Goal: Task Accomplishment & Management: Manage account settings

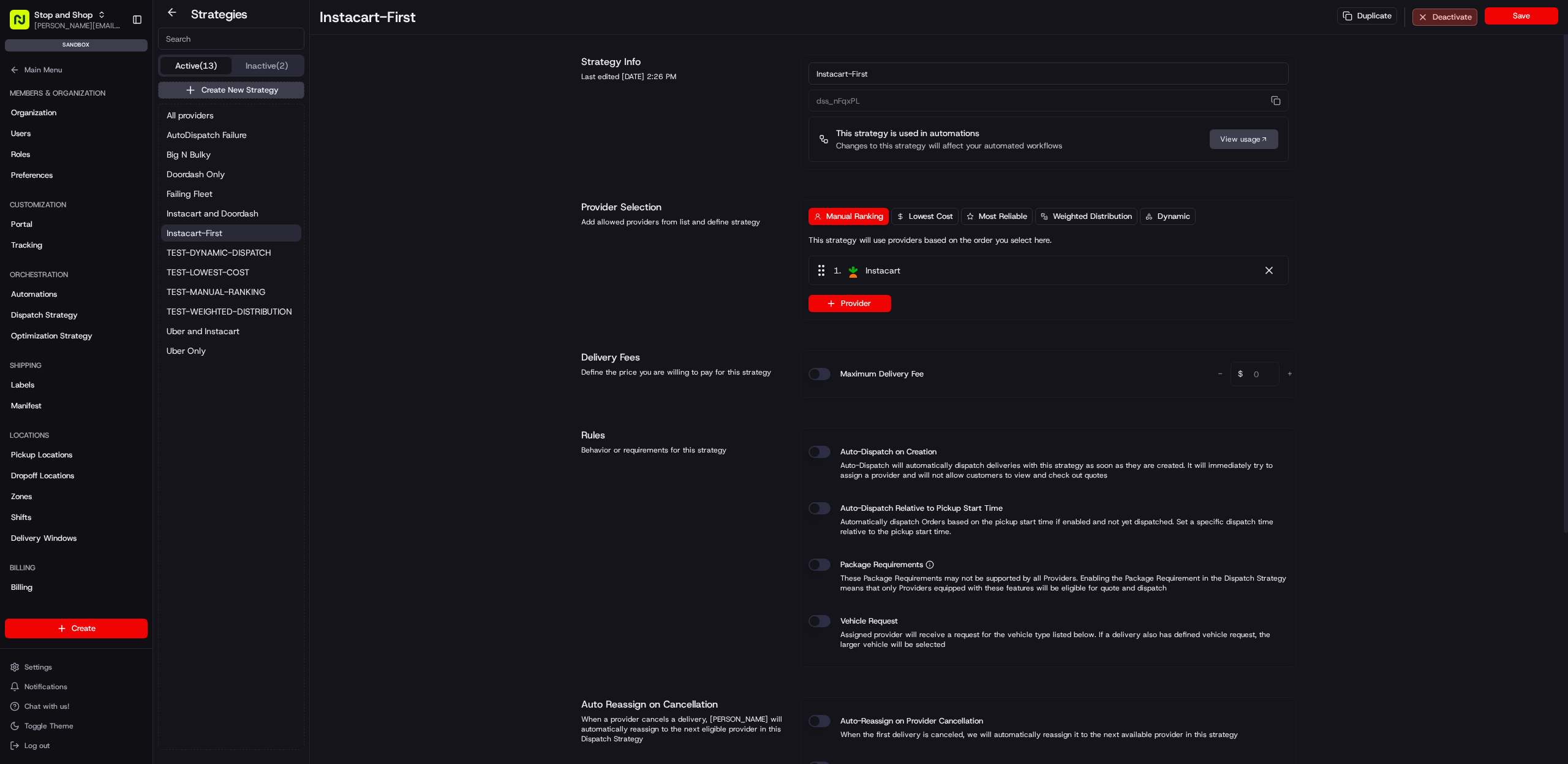
click at [578, 261] on div "Strategy Info Last edited [DATE] 2:26 PM Instacart-First dss_nFqxPL This strate…" at bounding box center [939, 565] width 735 height 1060
click at [215, 92] on button "Create New Strategy" at bounding box center [230, 90] width 146 height 17
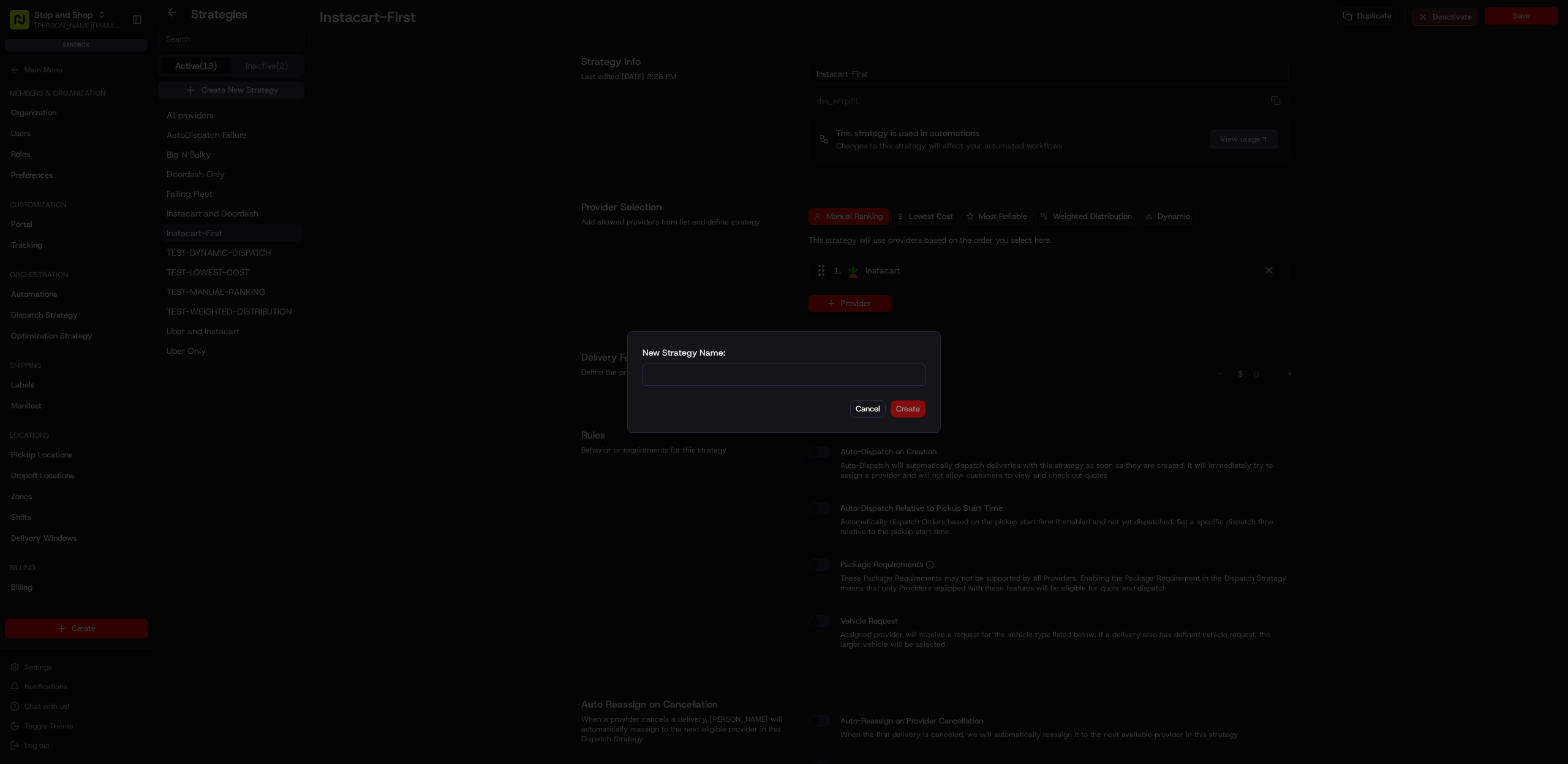
click at [783, 376] on input at bounding box center [783, 374] width 283 height 22
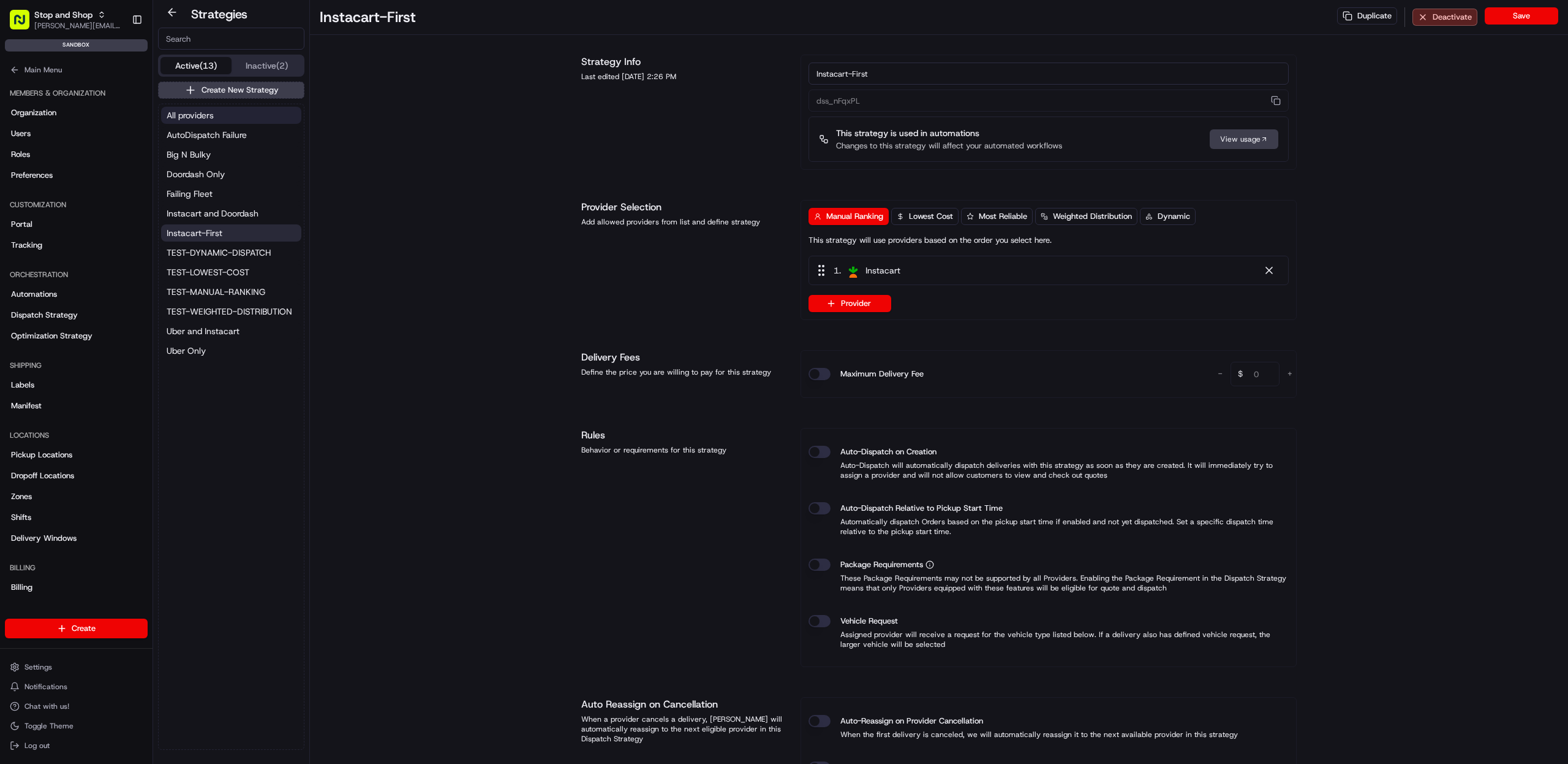
click at [199, 117] on span "All providers" at bounding box center [190, 115] width 47 height 12
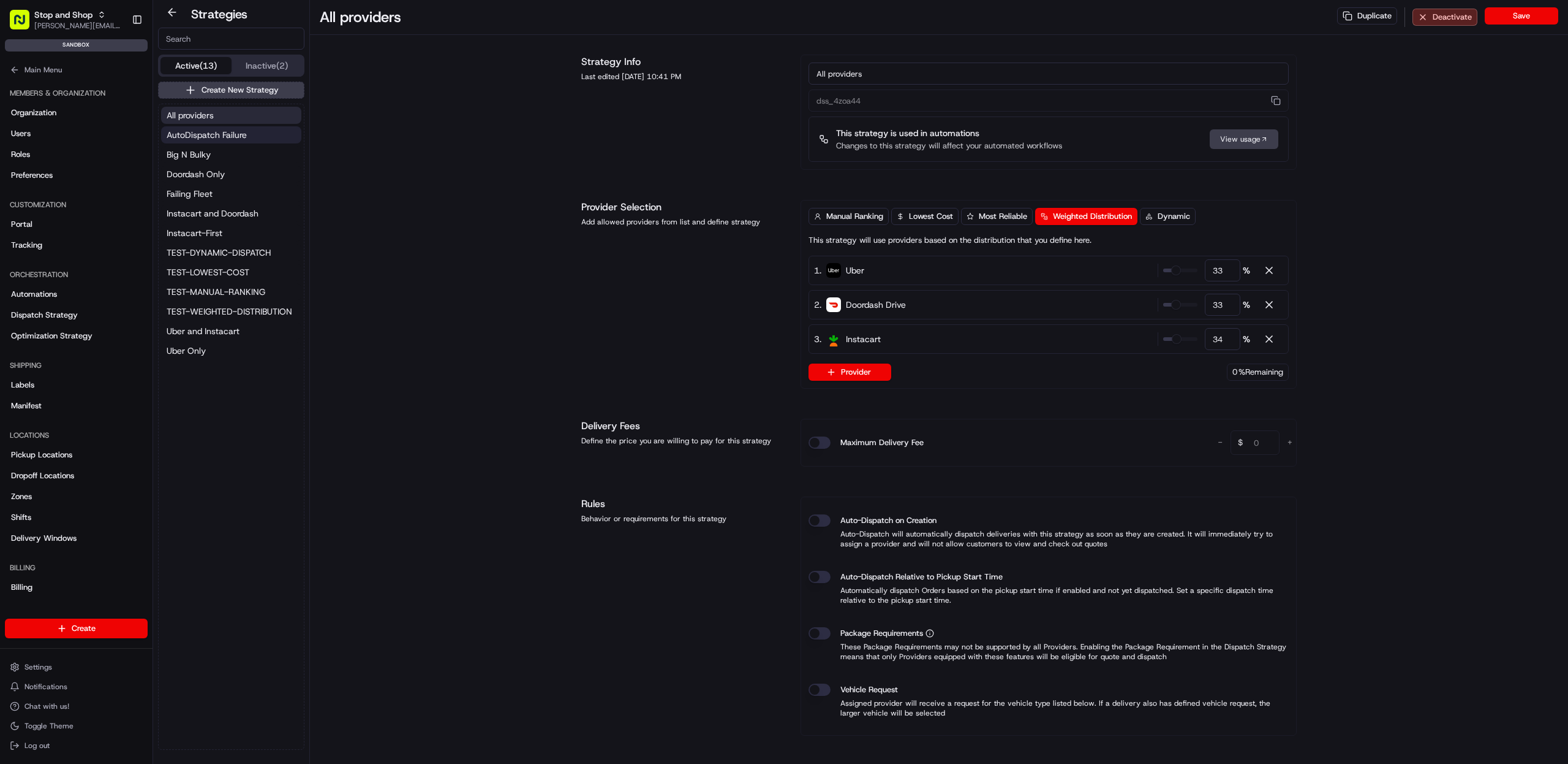
click at [194, 140] on span "AutoDispatch Failure" at bounding box center [206, 135] width 81 height 12
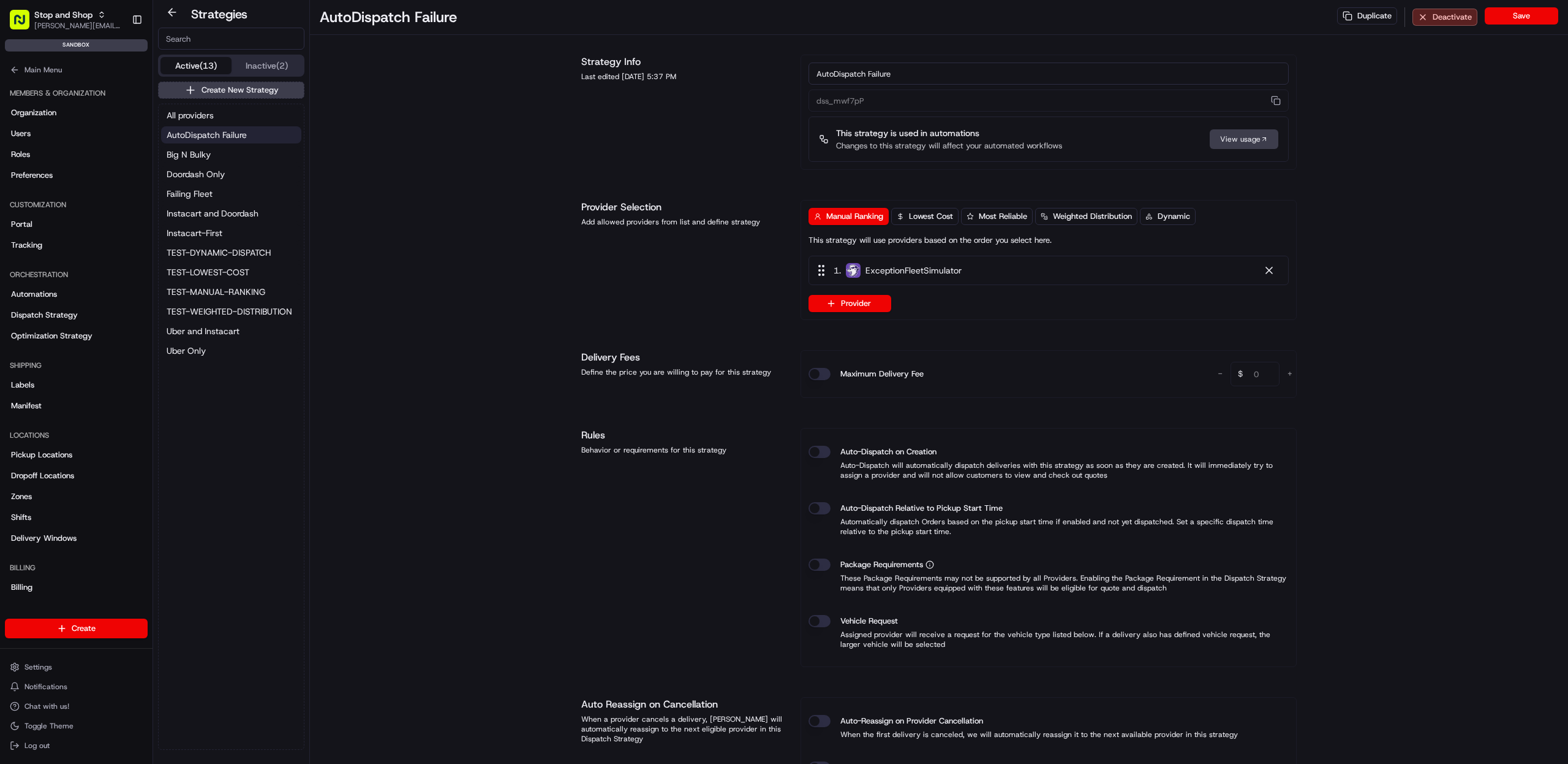
click at [194, 138] on span "AutoDispatch Failure" at bounding box center [206, 135] width 81 height 12
click at [181, 154] on span "Big N Bulky" at bounding box center [189, 154] width 44 height 12
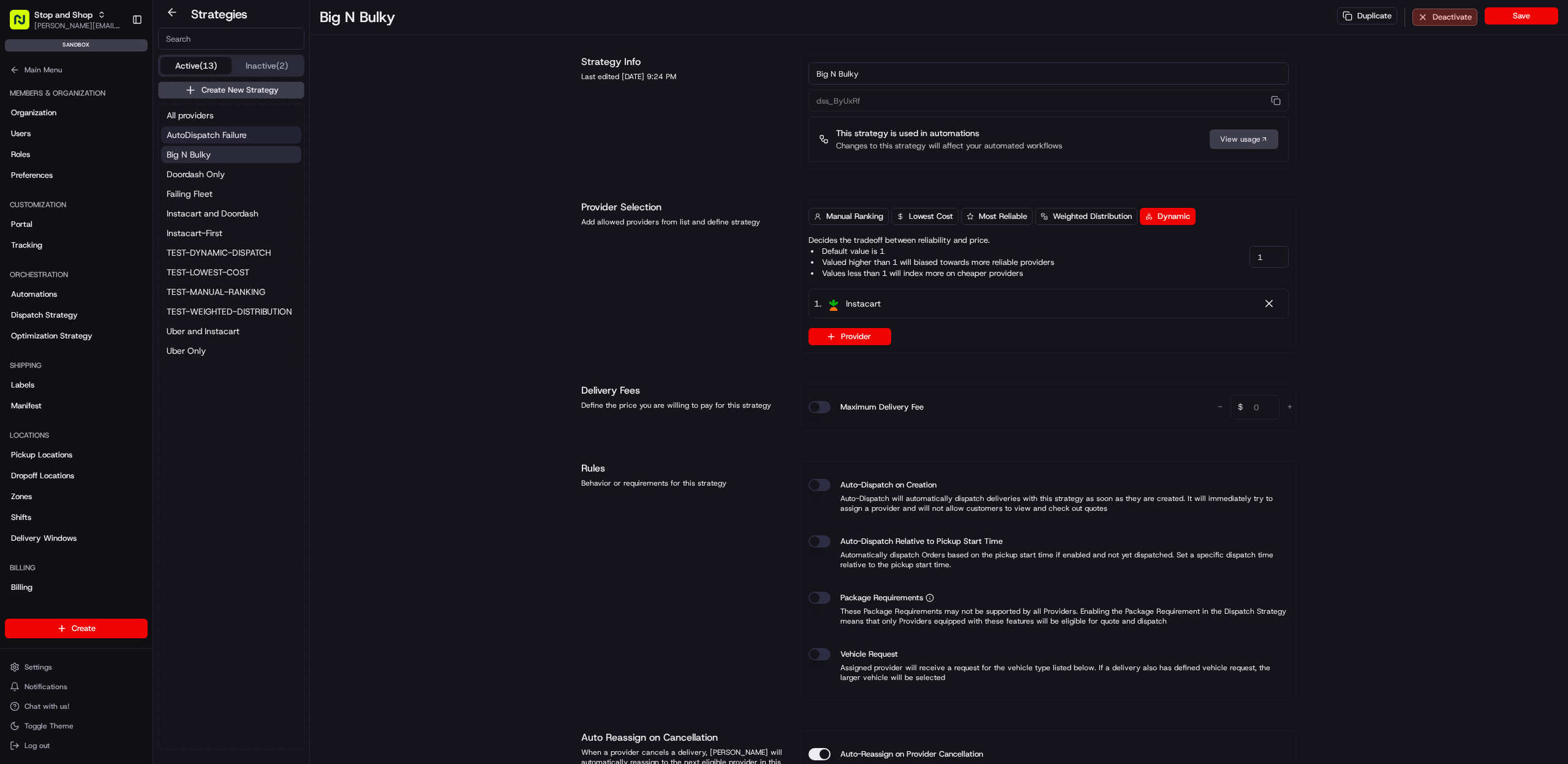
click at [182, 133] on span "AutoDispatch Failure" at bounding box center [206, 135] width 81 height 12
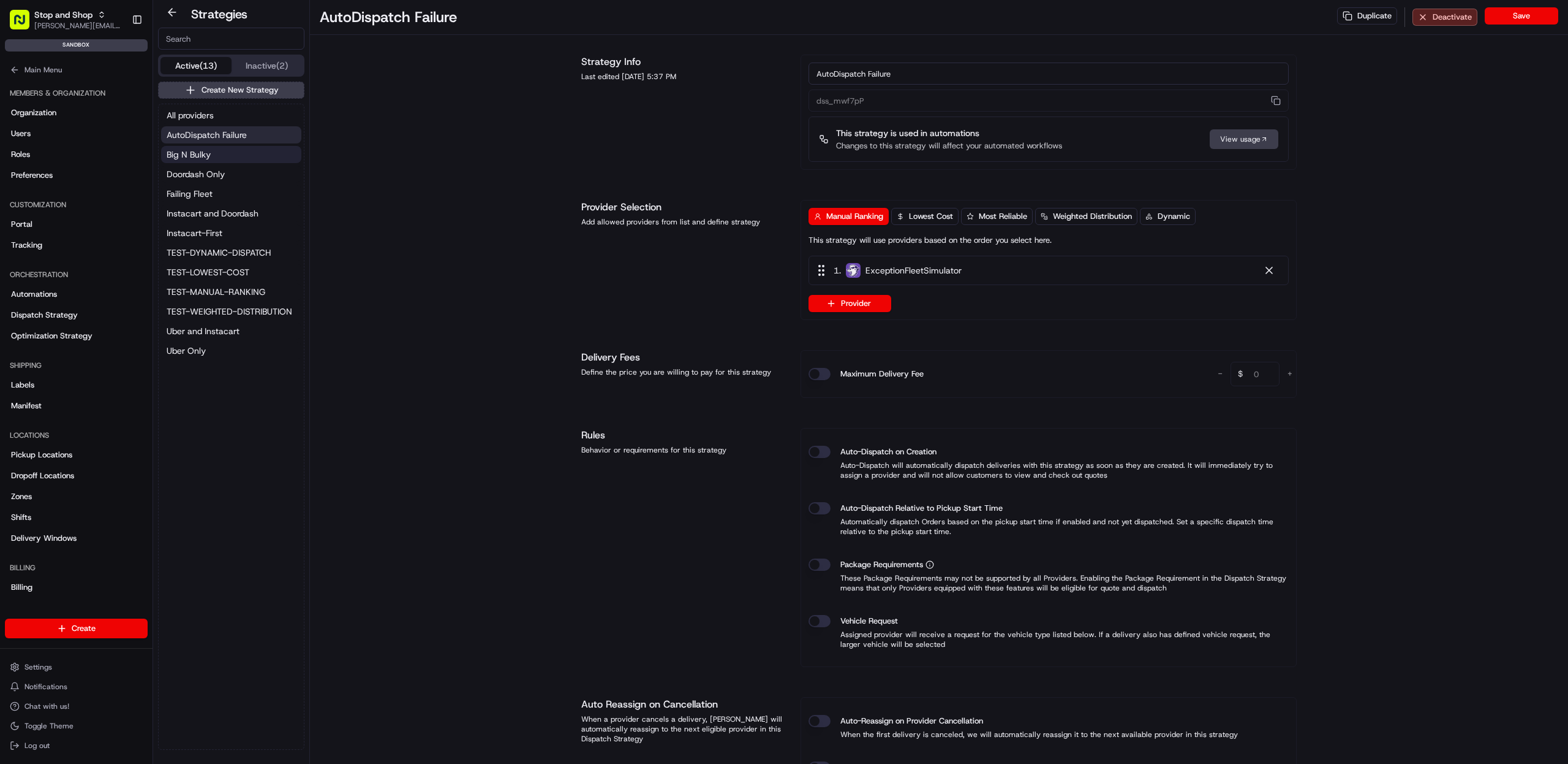
click at [184, 155] on span "Big N Bulky" at bounding box center [189, 154] width 44 height 12
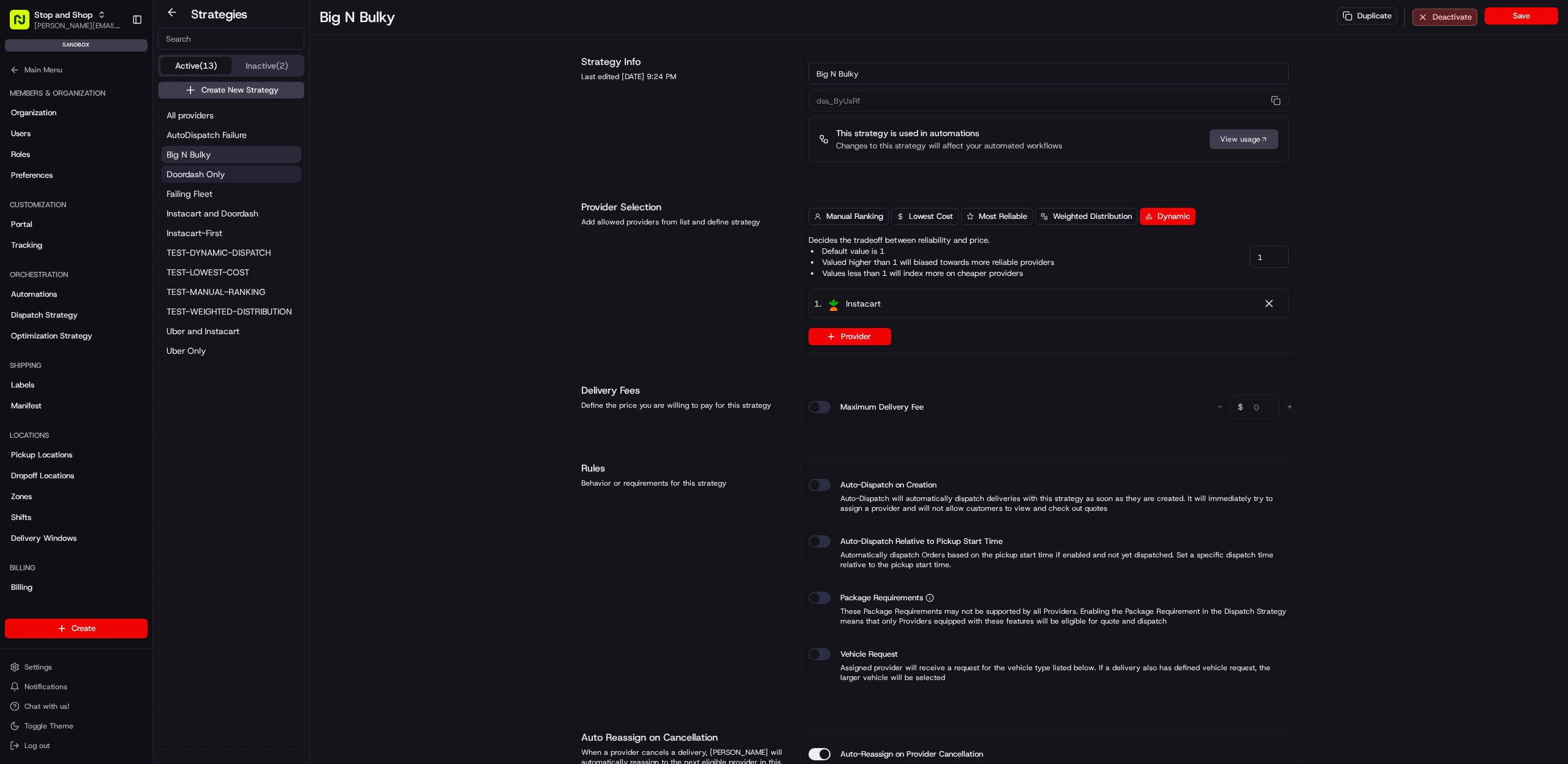
click at [188, 179] on span "Doordash Only" at bounding box center [196, 174] width 58 height 12
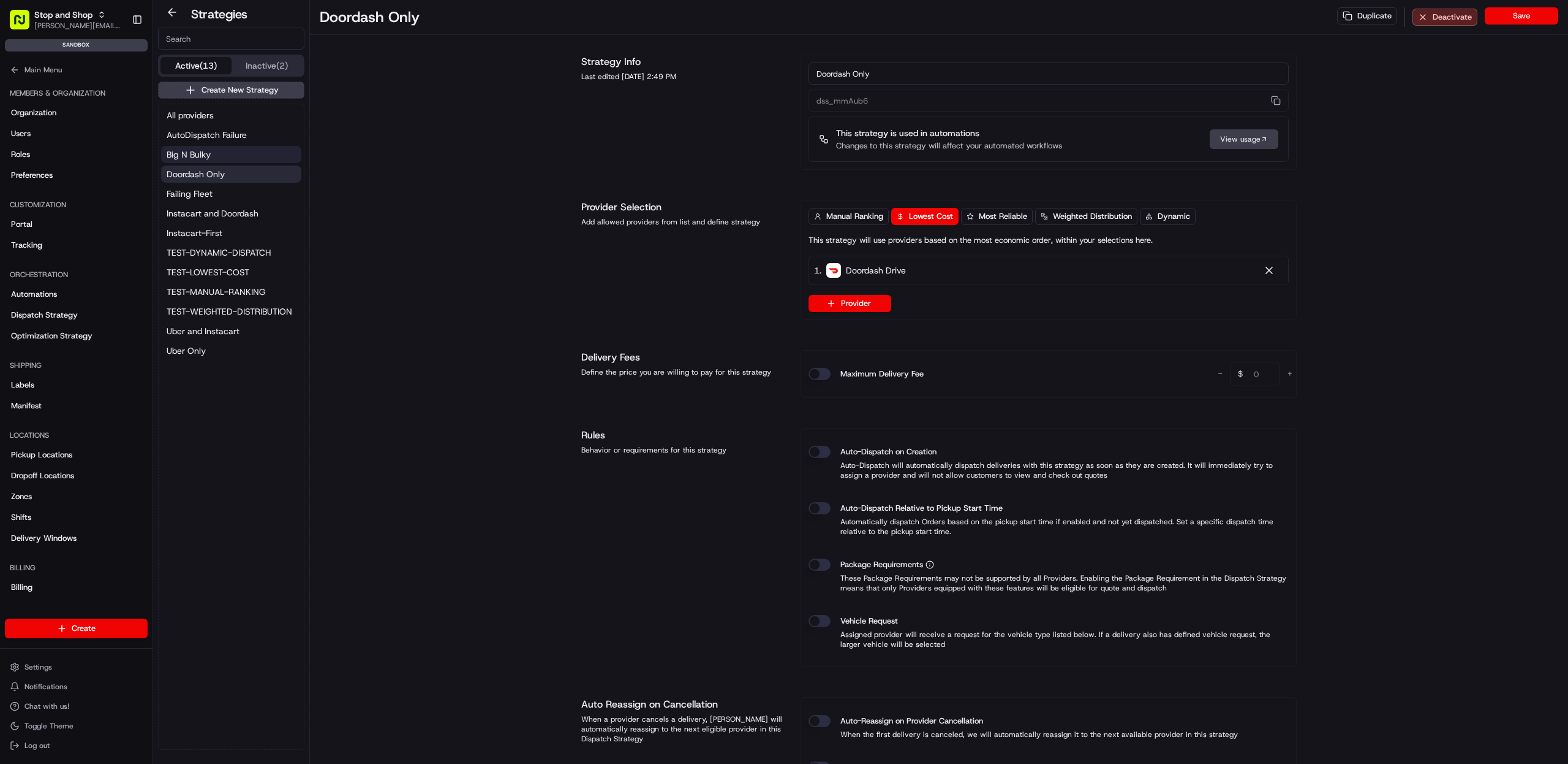
click at [205, 149] on span "Big N Bulky" at bounding box center [189, 154] width 44 height 12
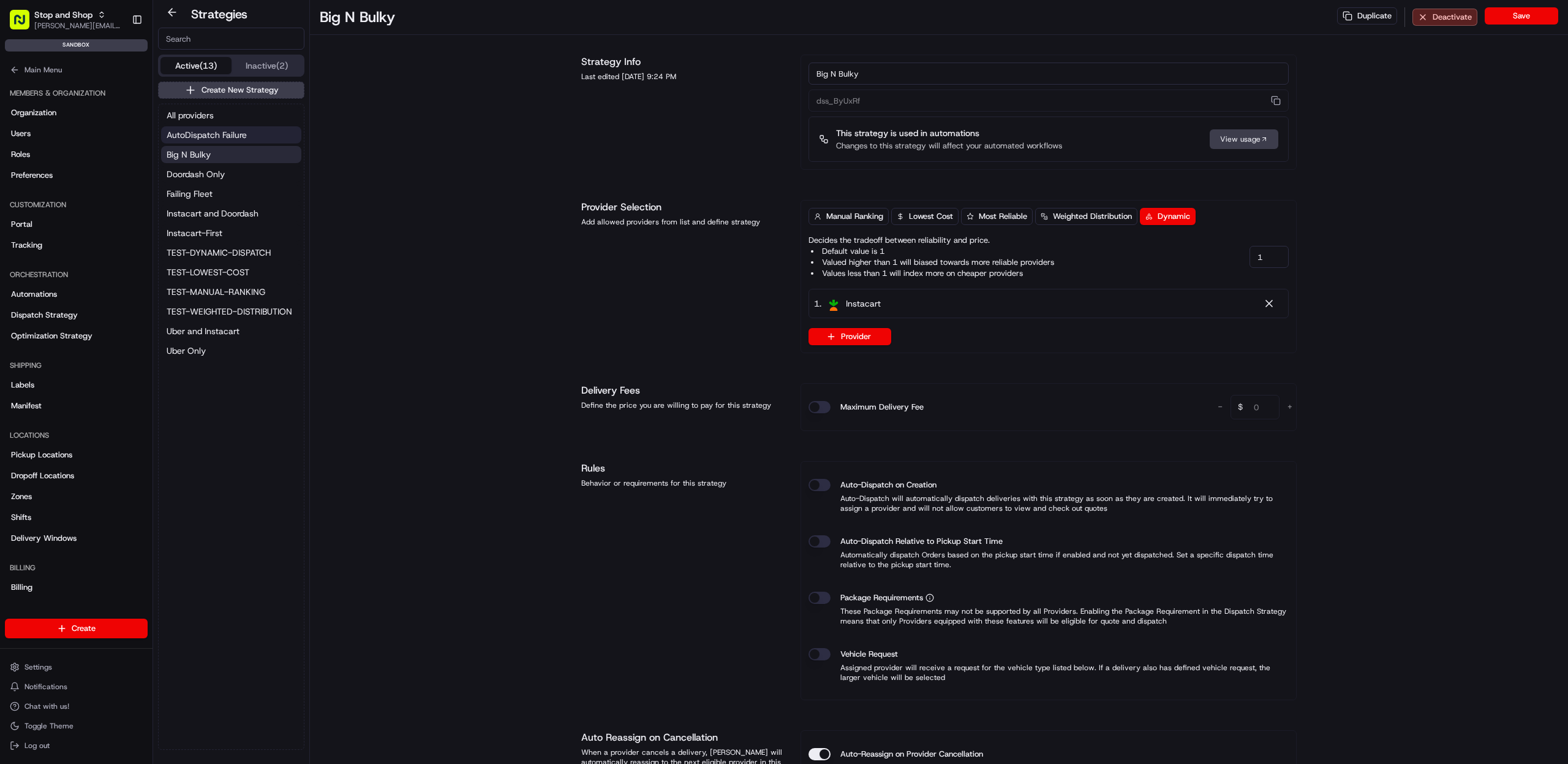
click at [206, 129] on span "AutoDispatch Failure" at bounding box center [206, 135] width 81 height 12
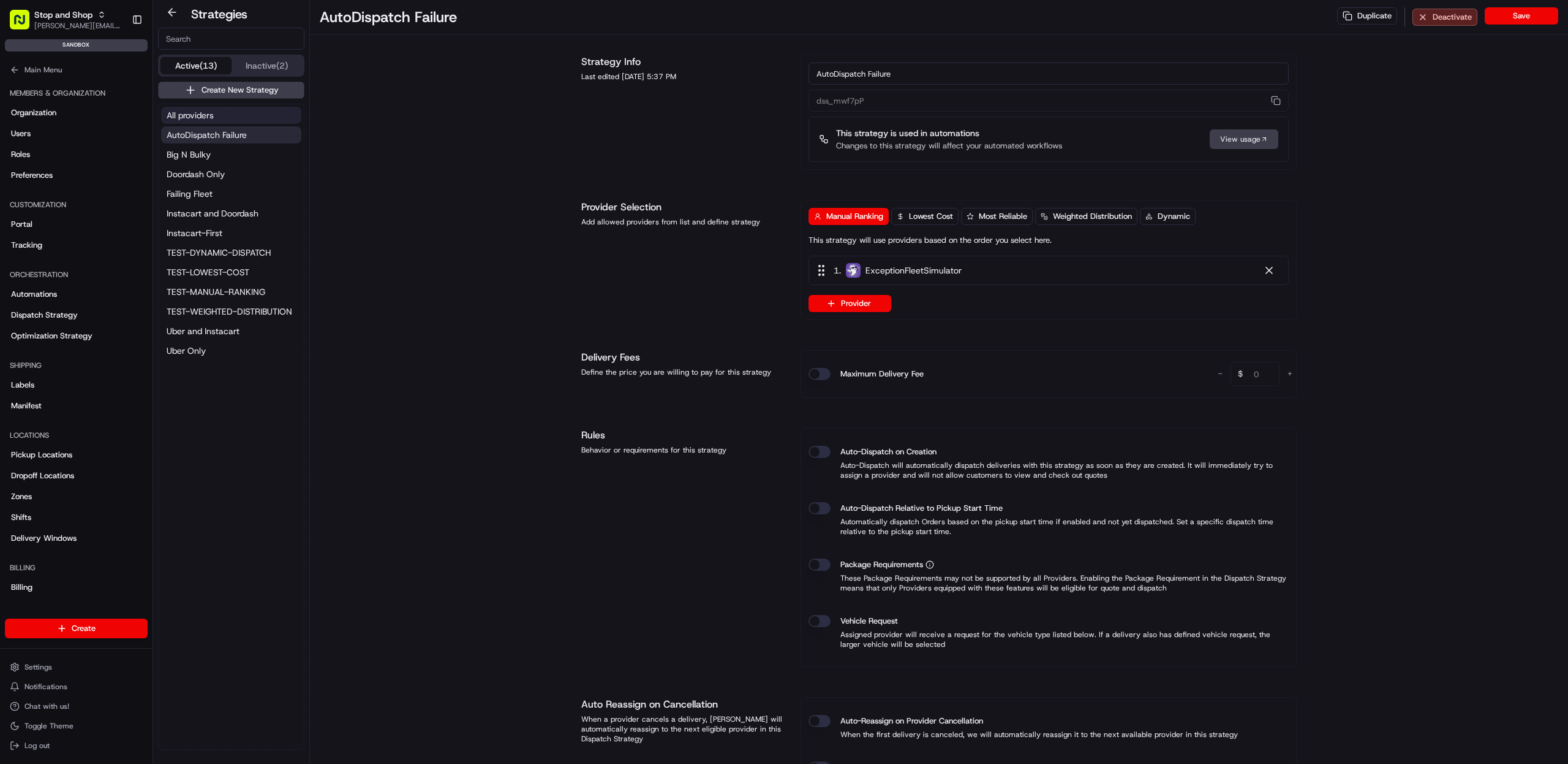
click at [204, 122] on button "All providers" at bounding box center [231, 114] width 140 height 17
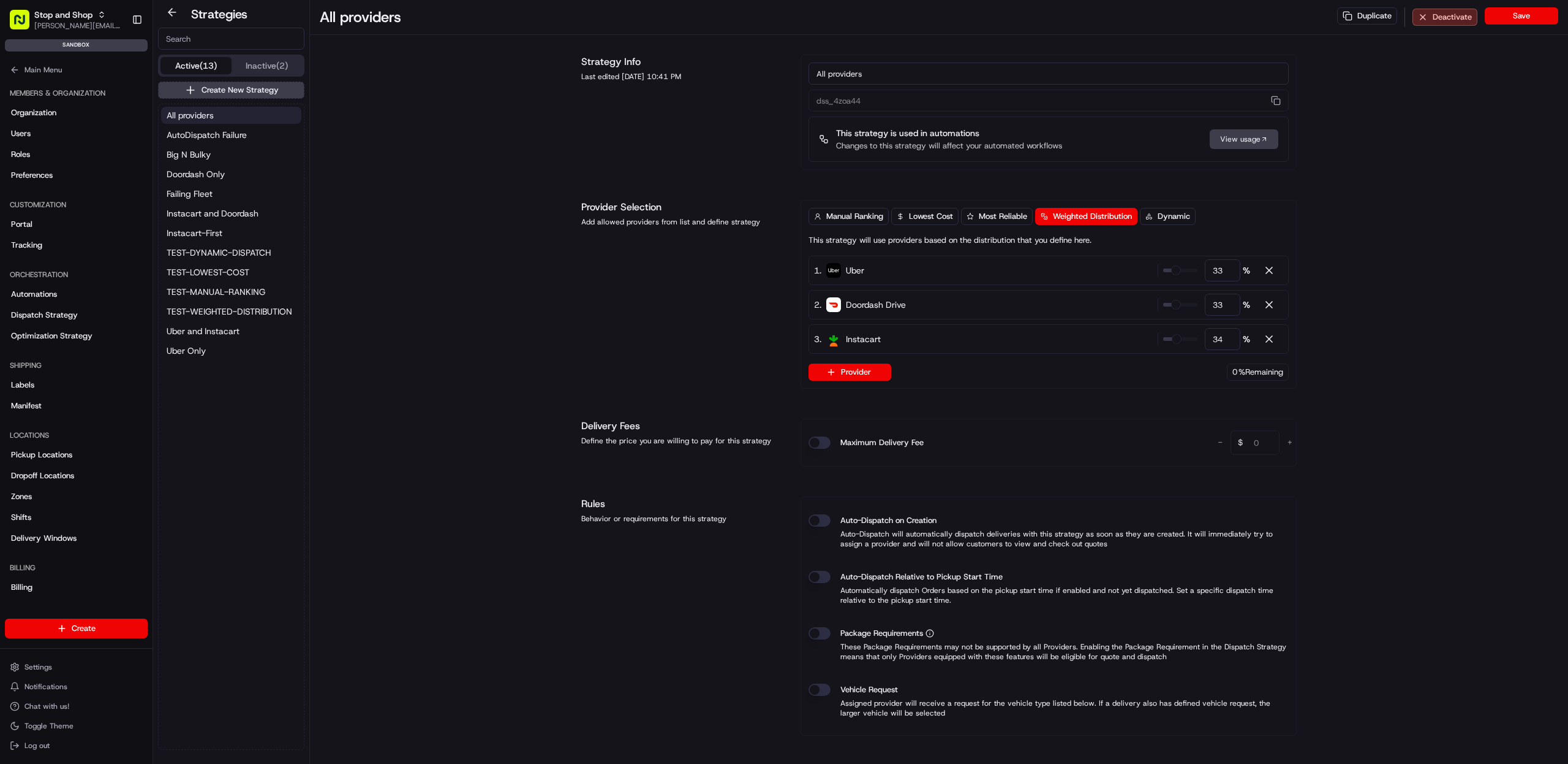
click at [202, 121] on span "All providers" at bounding box center [190, 115] width 47 height 12
click at [194, 130] on span "AutoDispatch Failure" at bounding box center [206, 135] width 81 height 12
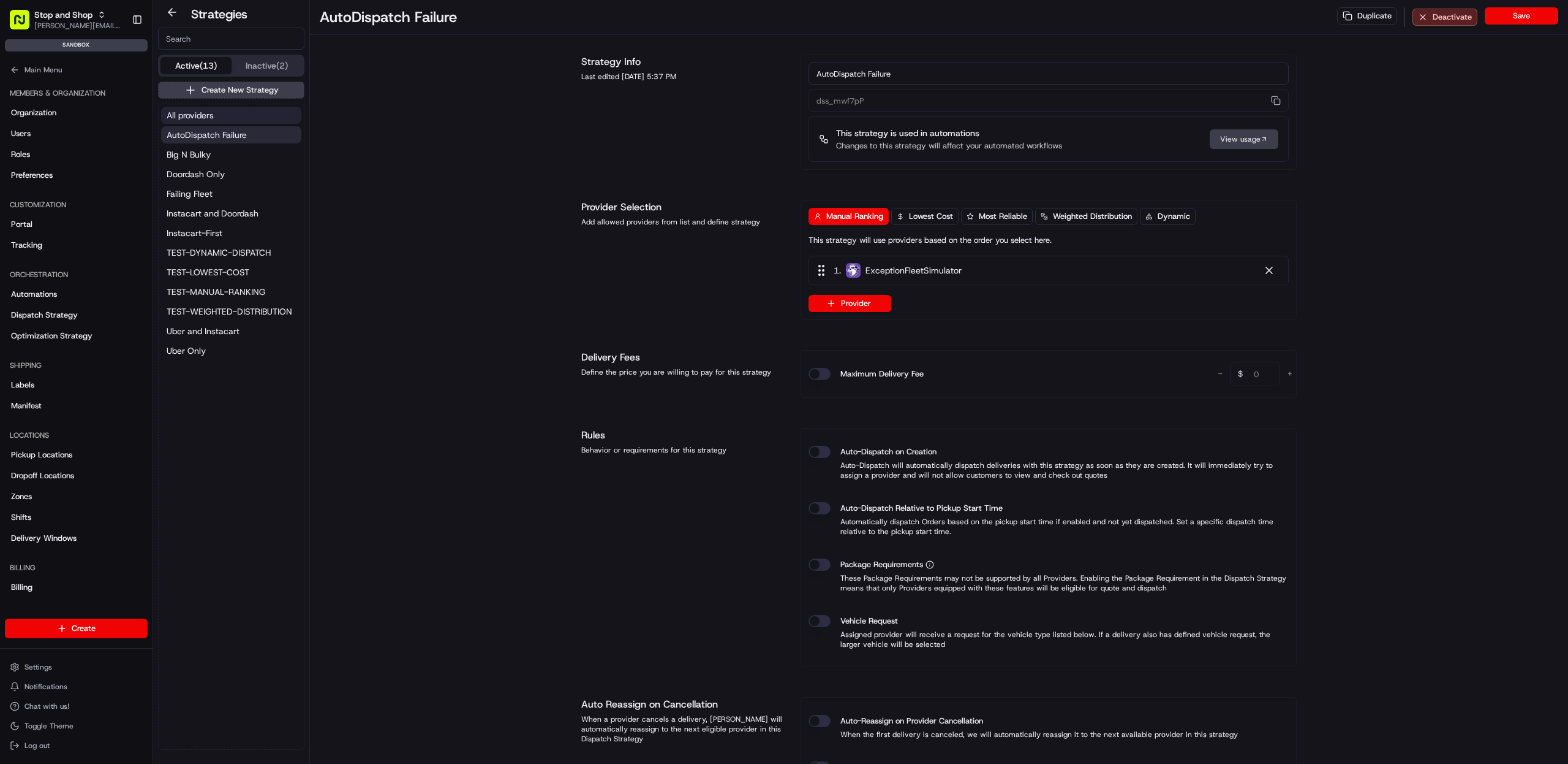
click at [194, 119] on span "All providers" at bounding box center [190, 115] width 47 height 12
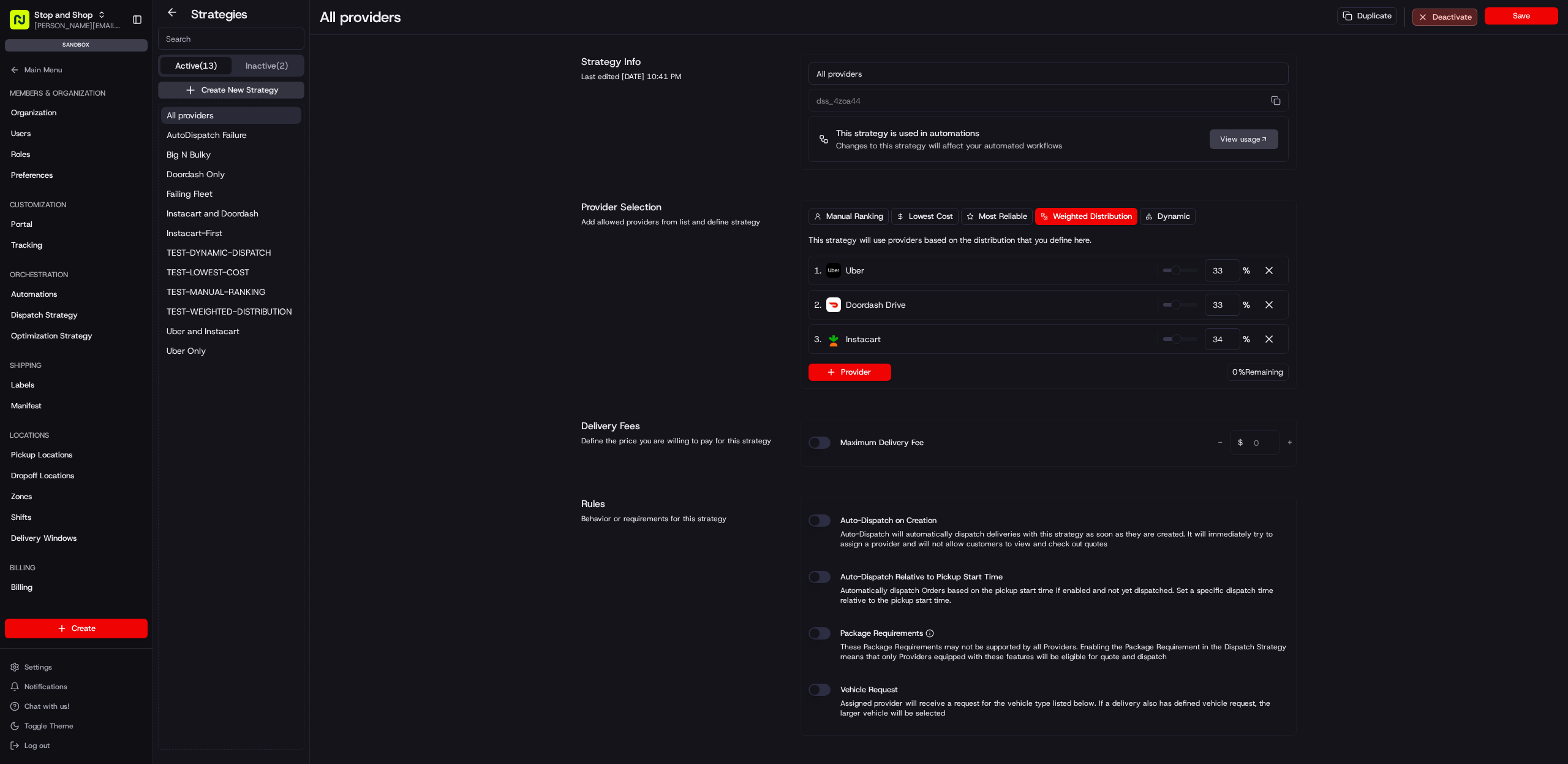
click at [213, 89] on button "Create New Strategy" at bounding box center [230, 90] width 146 height 17
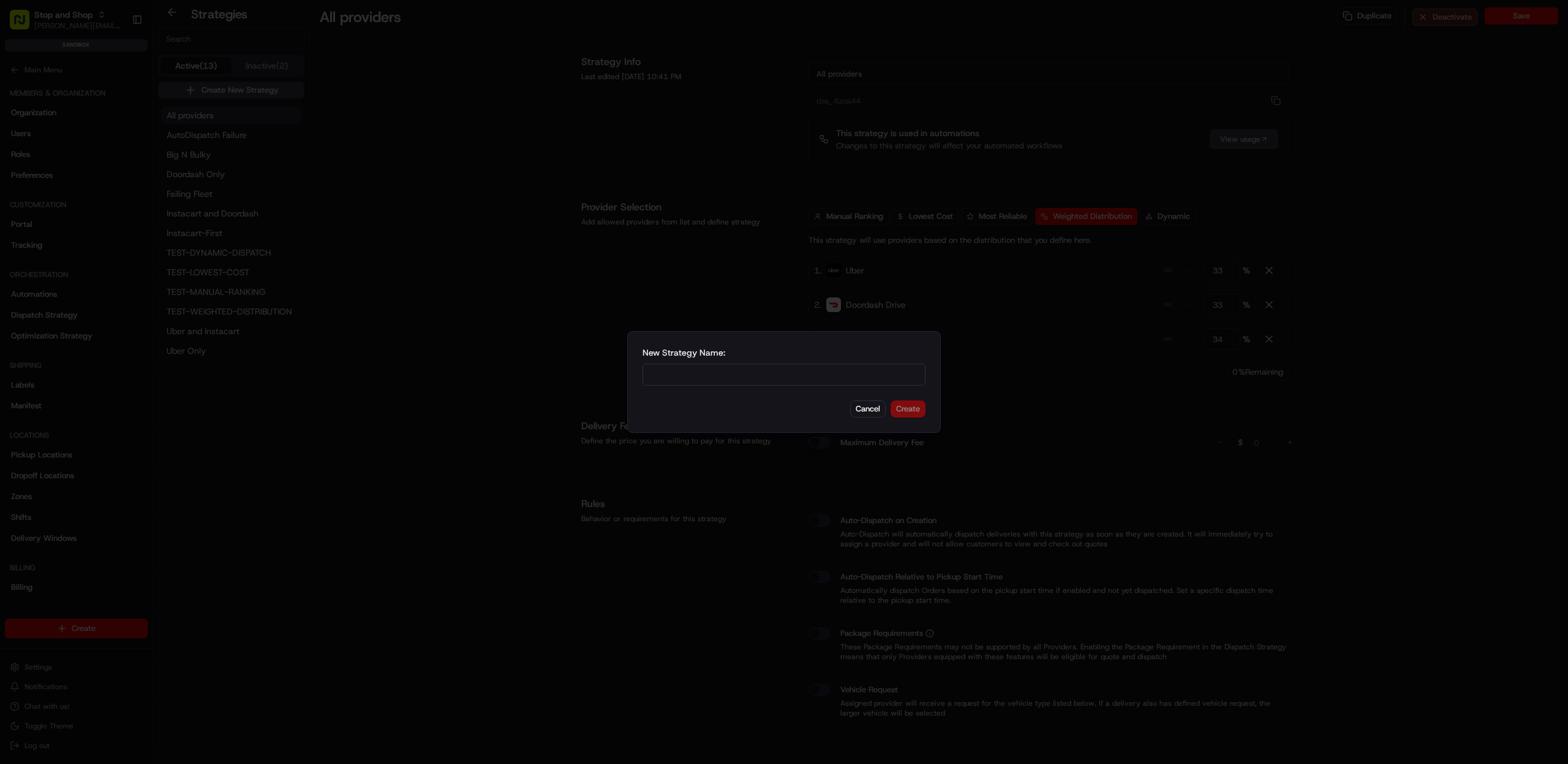
click at [758, 367] on input at bounding box center [783, 374] width 283 height 22
click at [786, 363] on input at bounding box center [783, 374] width 283 height 22
click at [770, 371] on input at bounding box center [783, 374] width 283 height 22
type input "super rule"
click at [903, 411] on button "Create" at bounding box center [907, 409] width 35 height 17
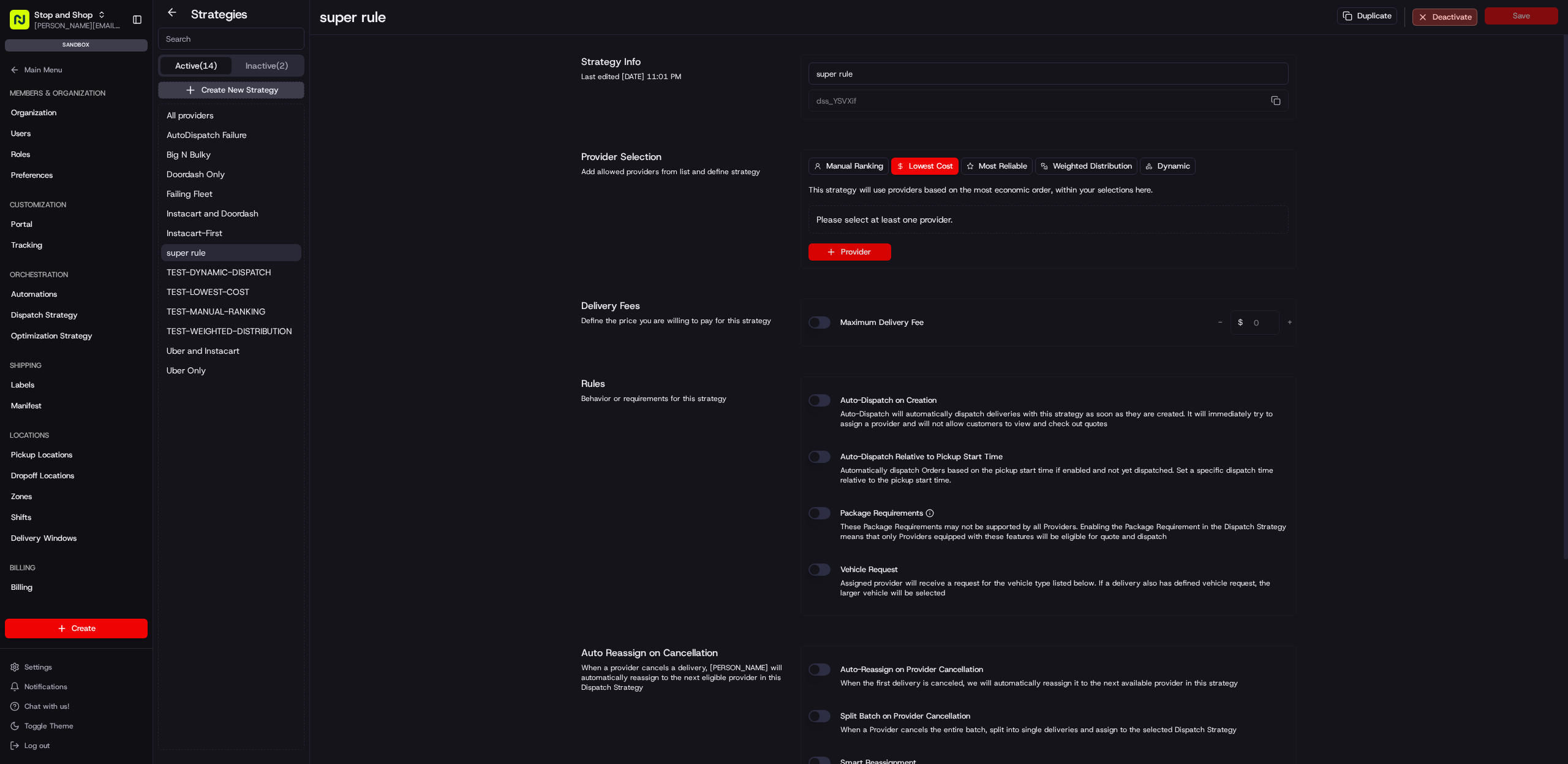
click at [815, 256] on button "Provider" at bounding box center [850, 252] width 82 height 17
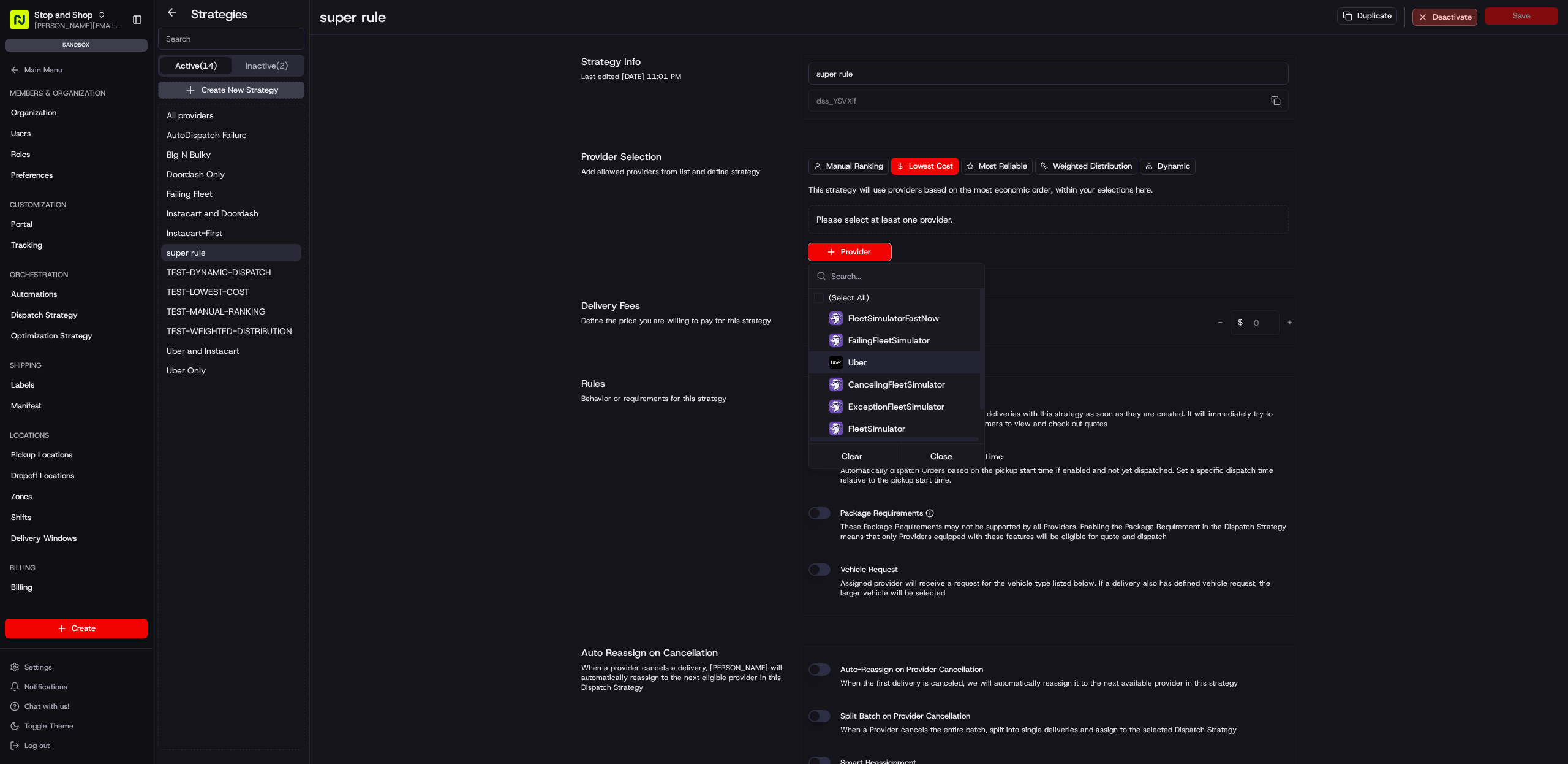
drag, startPoint x: 862, startPoint y: 372, endPoint x: 868, endPoint y: 364, distance: 10.0
click at [868, 364] on div "FleetSimulatorFastNow FailingFleetSimulator Uber CancelingFleetSimulator Except…" at bounding box center [919, 394] width 221 height 176
click at [868, 364] on div "Uber" at bounding box center [927, 362] width 196 height 15
click at [869, 273] on input "text" at bounding box center [904, 277] width 146 height 25
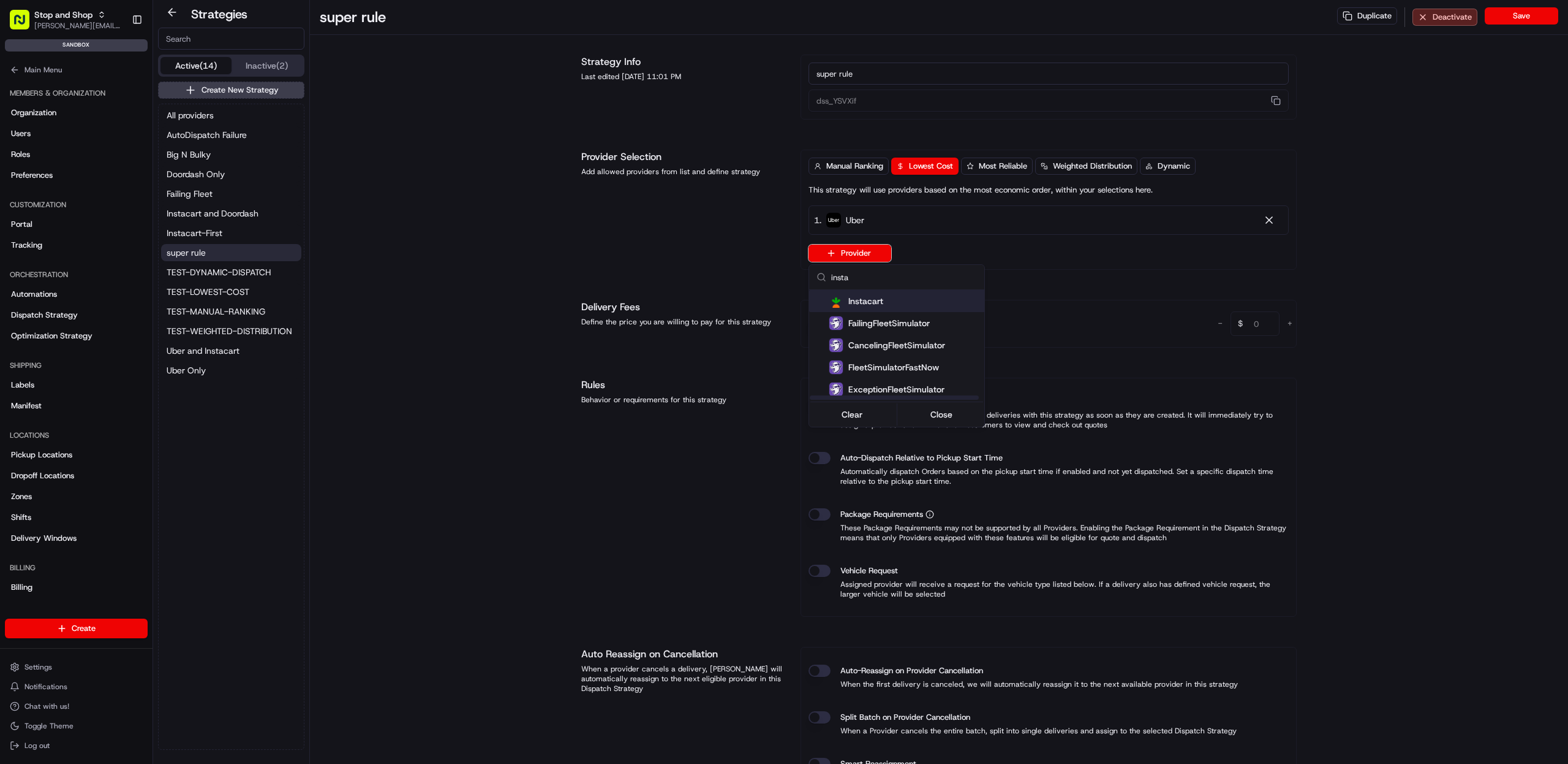
click at [873, 307] on span "Instacart" at bounding box center [866, 301] width 35 height 12
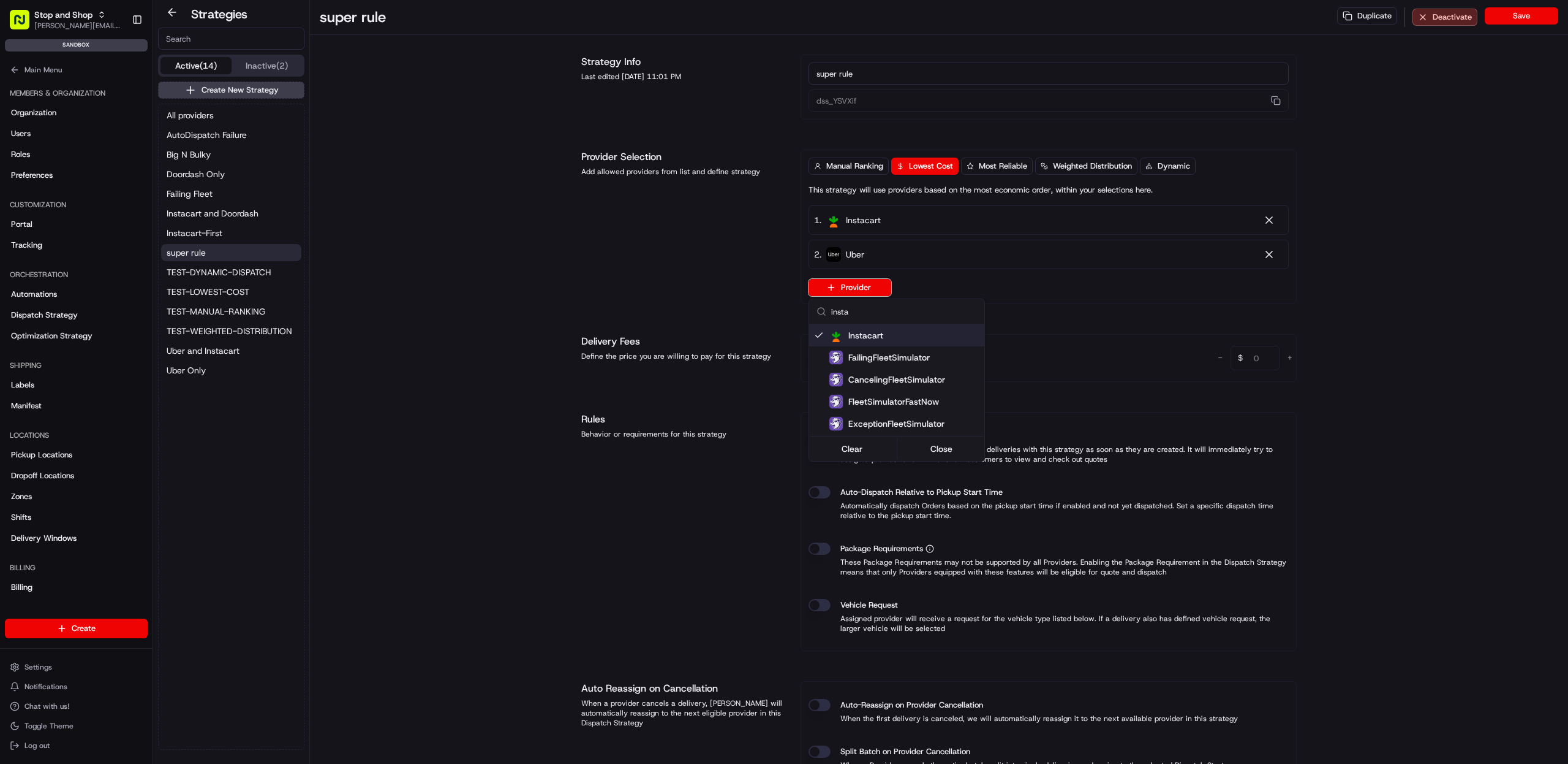
click at [892, 309] on input "insta" at bounding box center [904, 311] width 146 height 25
type input "door"
click at [886, 335] on span "Doordash Drive" at bounding box center [879, 335] width 60 height 12
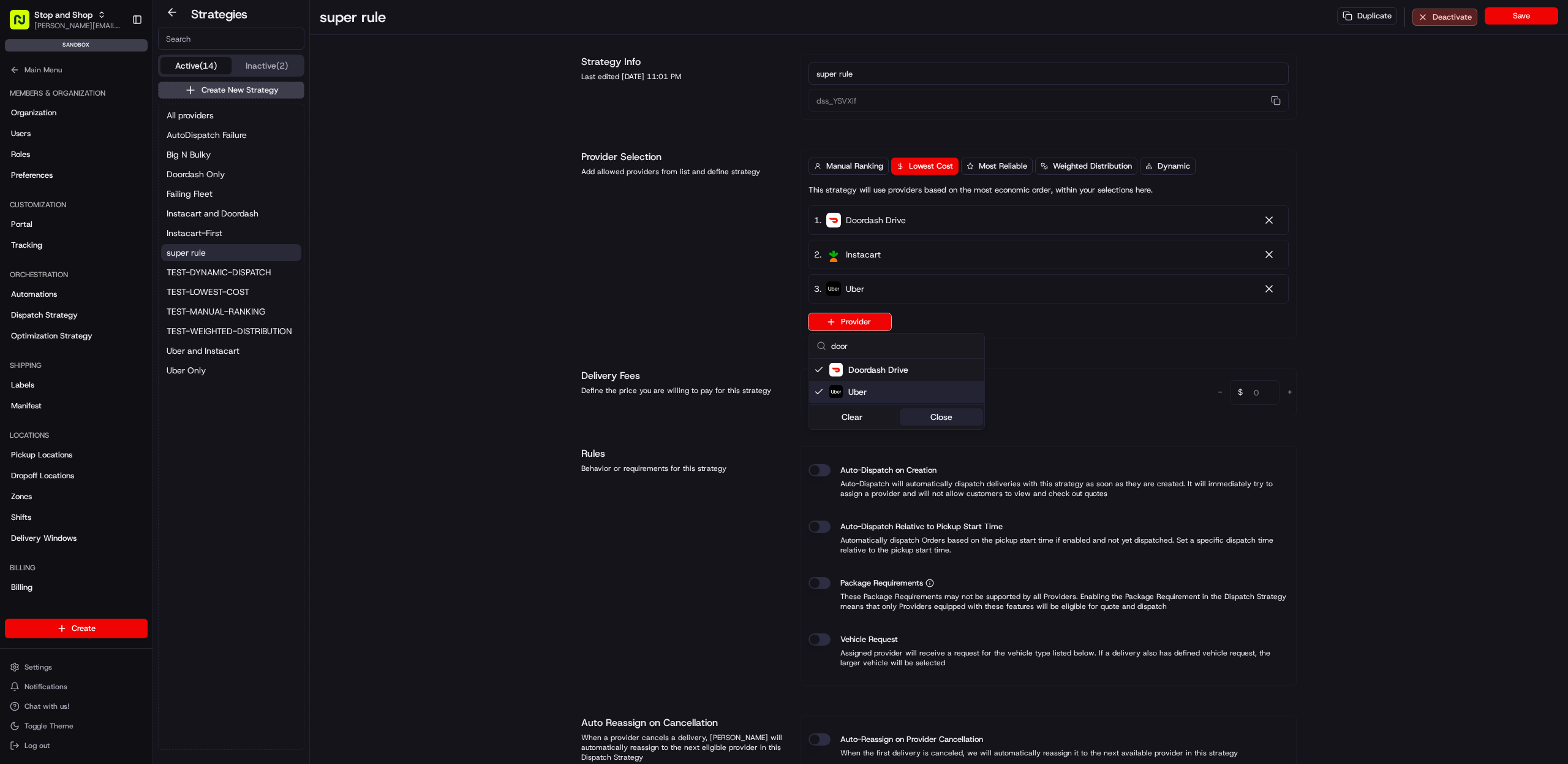
click at [929, 414] on button "Close" at bounding box center [942, 417] width 84 height 17
drag, startPoint x: 1002, startPoint y: 231, endPoint x: 1004, endPoint y: 277, distance: 46.0
click at [1004, 277] on div "1 . Doordash Drive 2 . Instacart 3 . Uber" at bounding box center [1049, 254] width 480 height 98
click at [990, 276] on div "3 . Uber" at bounding box center [1049, 288] width 480 height 29
drag, startPoint x: 879, startPoint y: 267, endPoint x: 897, endPoint y: 230, distance: 41.1
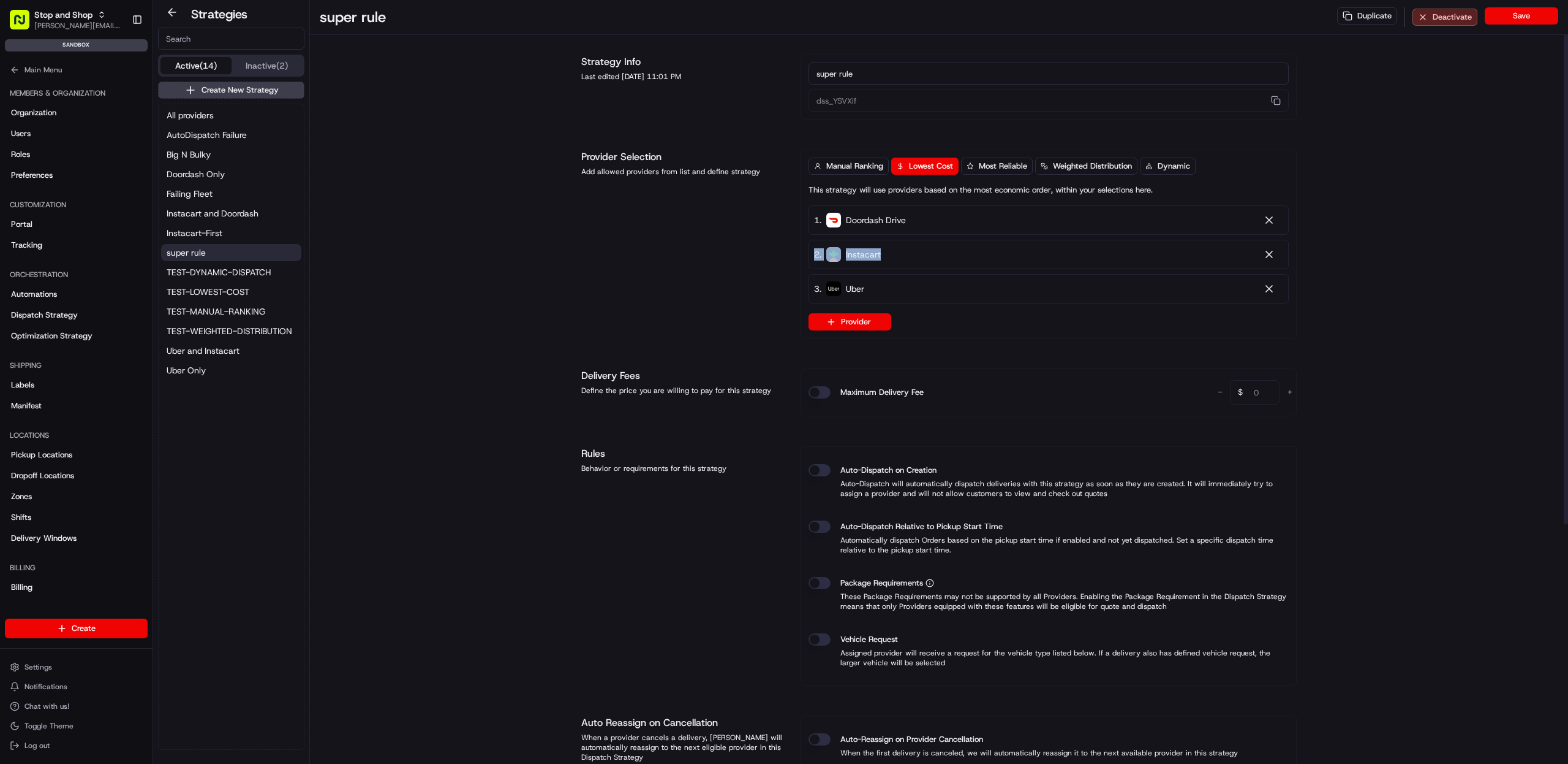
click at [897, 230] on div "1 . Doordash Drive 2 . Instacart 3 . Uber" at bounding box center [1049, 254] width 480 height 98
click at [902, 222] on span "Doordash Drive" at bounding box center [876, 220] width 60 height 12
click at [1540, 20] on button "Save" at bounding box center [1521, 15] width 74 height 17
click at [62, 283] on div "Orchestration" at bounding box center [76, 275] width 143 height 19
click at [60, 292] on link "Automations" at bounding box center [76, 294] width 143 height 19
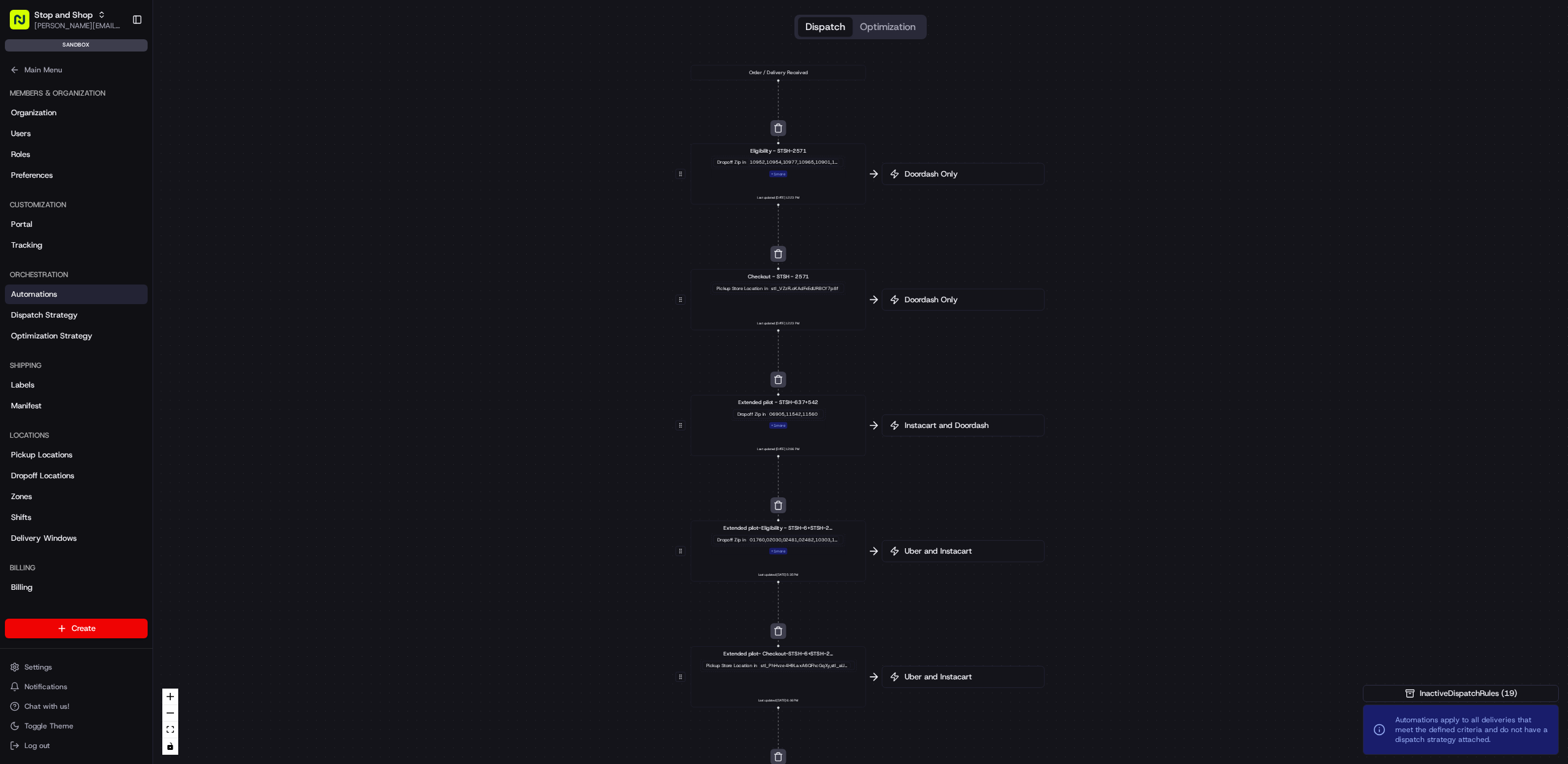
drag, startPoint x: 1230, startPoint y: 79, endPoint x: 1121, endPoint y: 401, distance: 339.9
click at [1158, 420] on div "0 0 0 0 0 0 0 0 0 0 0 Order / Delivery Received Eligibility - STSH-2571 Dropoff…" at bounding box center [860, 382] width 1415 height 764
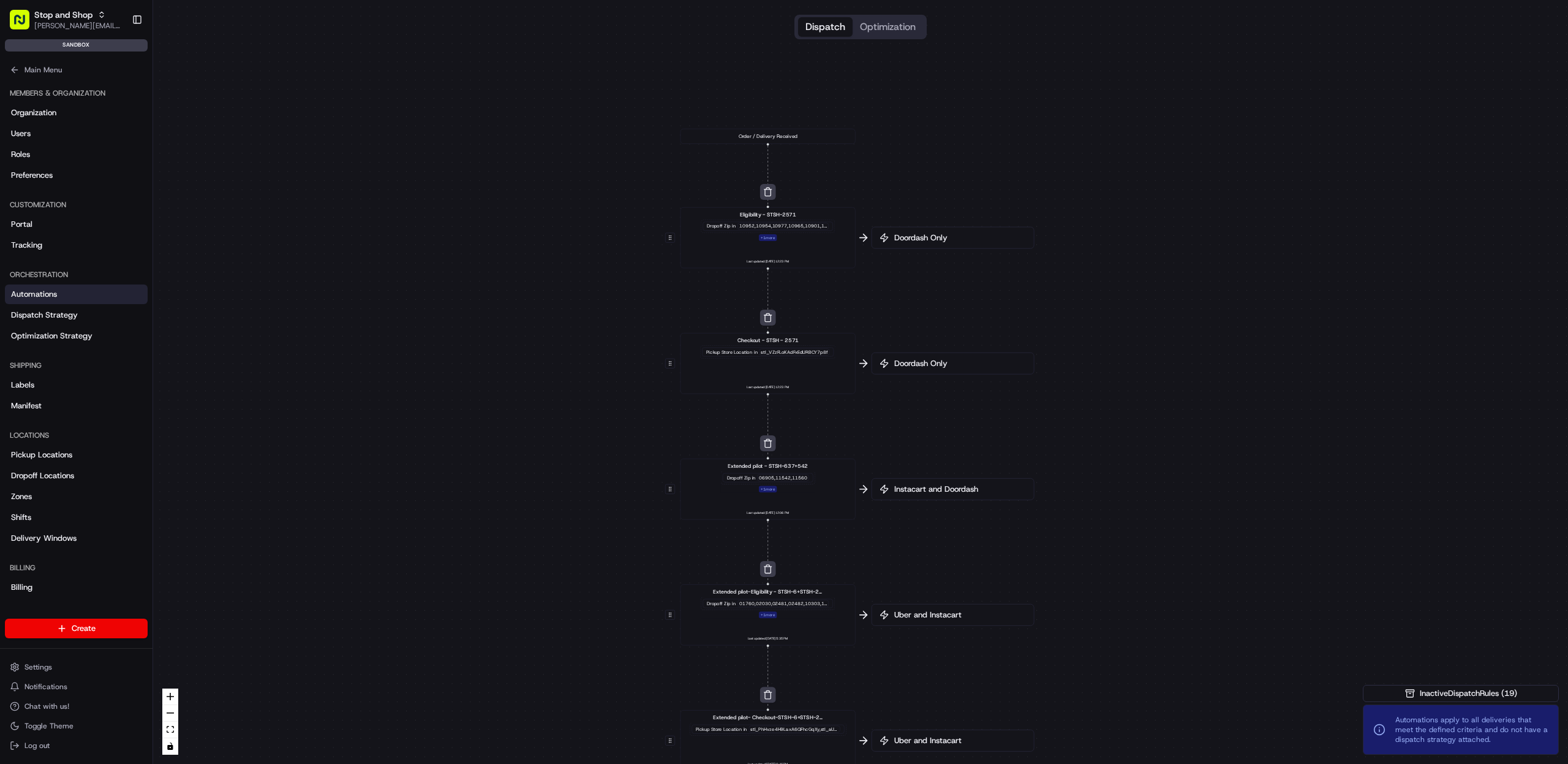
click at [929, 62] on div "0 0 0 0 0 0 0 0 0 0 0 Order / Delivery Received Eligibility - STSH-2571 Dropoff…" at bounding box center [860, 382] width 1415 height 764
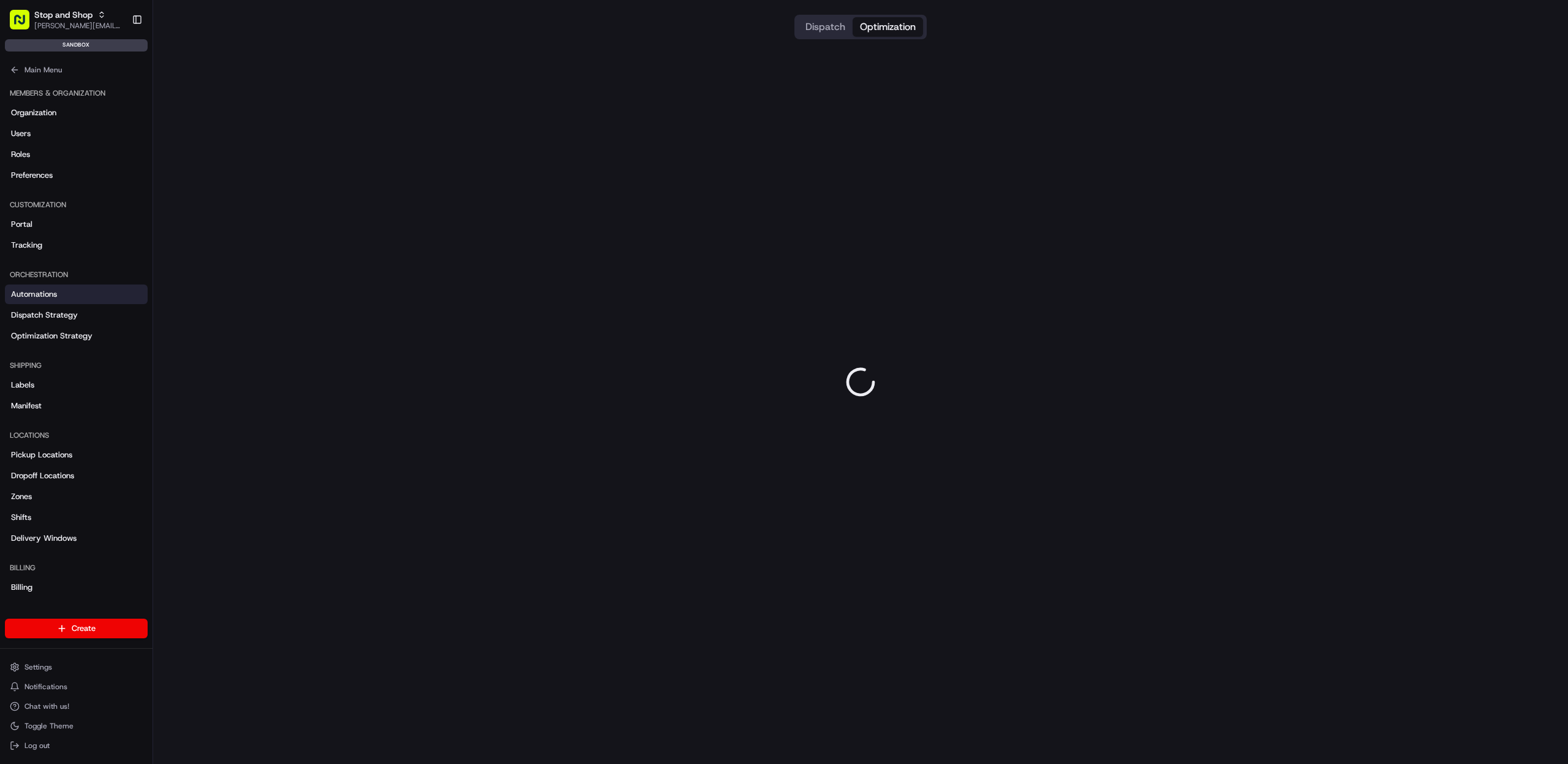
click at [898, 25] on button "Optimization" at bounding box center [889, 27] width 71 height 19
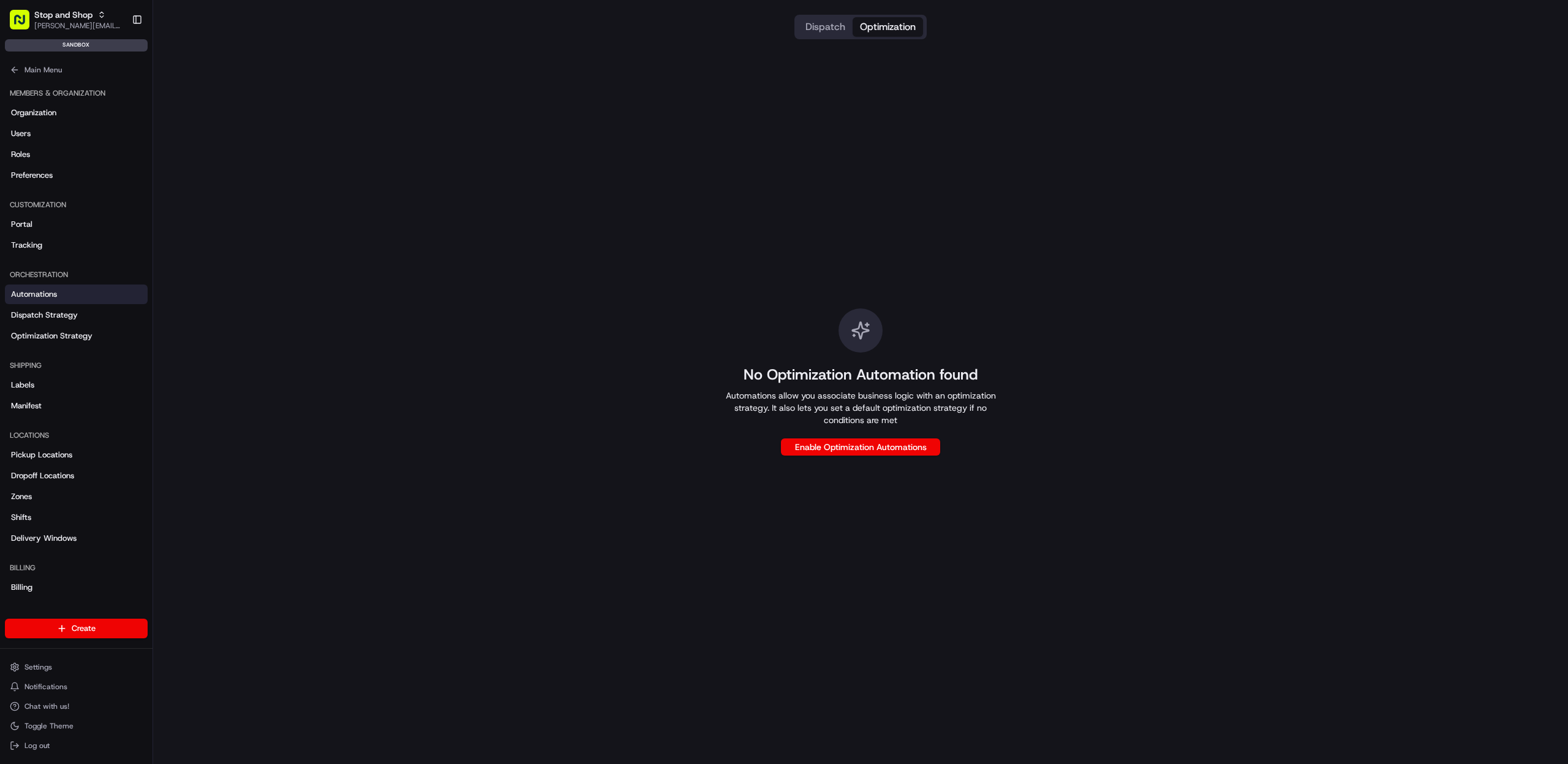
click at [833, 26] on button "Dispatch" at bounding box center [826, 27] width 55 height 19
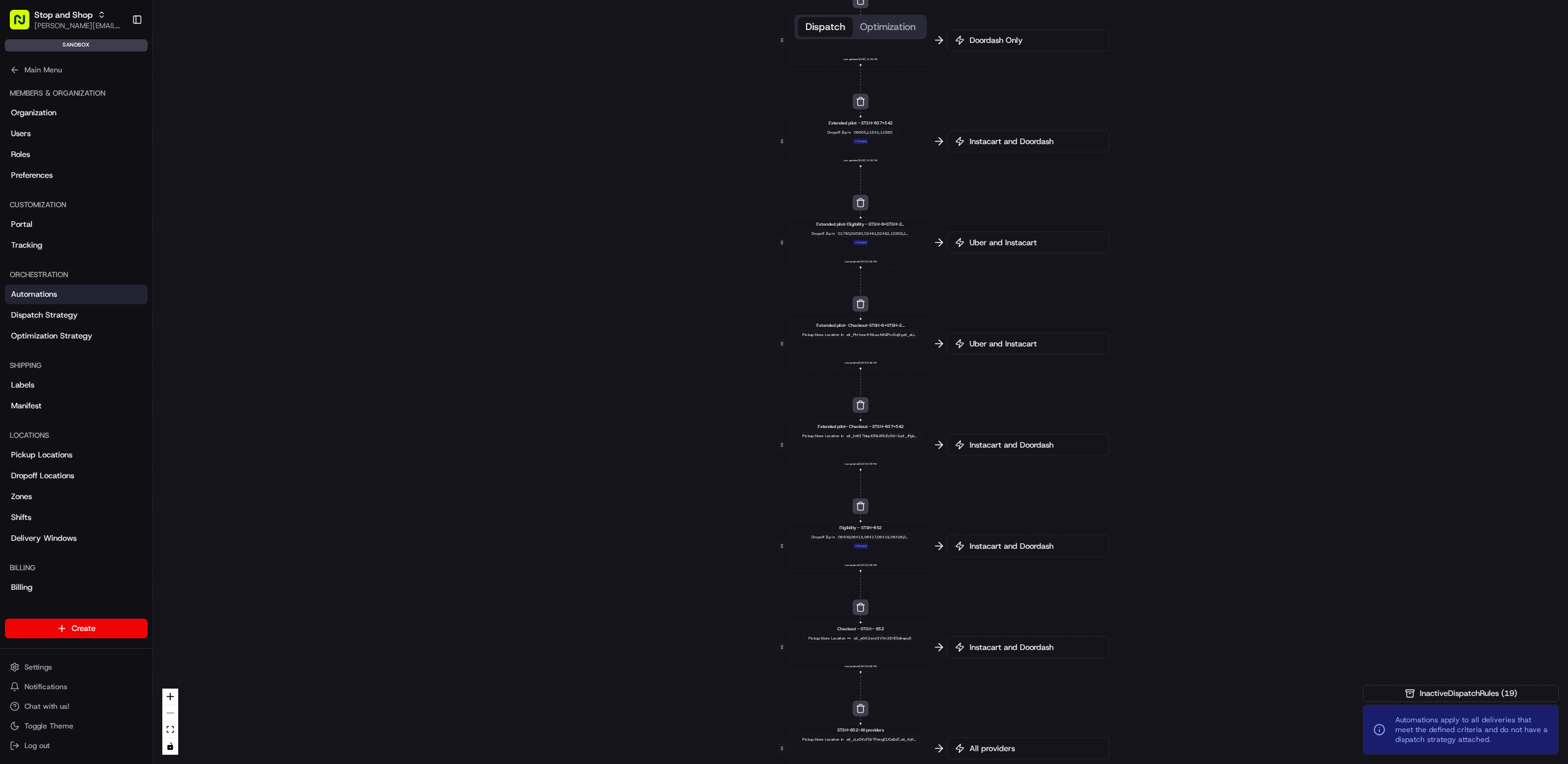
drag, startPoint x: 1153, startPoint y: 81, endPoint x: 1132, endPoint y: 82, distance: 21.0
click at [1132, 82] on div "0 0 0 0 0 0 0 0 0 0 0 Order / Delivery Received Eligibility - STSH-2571 Dropoff…" at bounding box center [860, 382] width 1415 height 764
click at [942, 43] on icon at bounding box center [939, 41] width 12 height 12
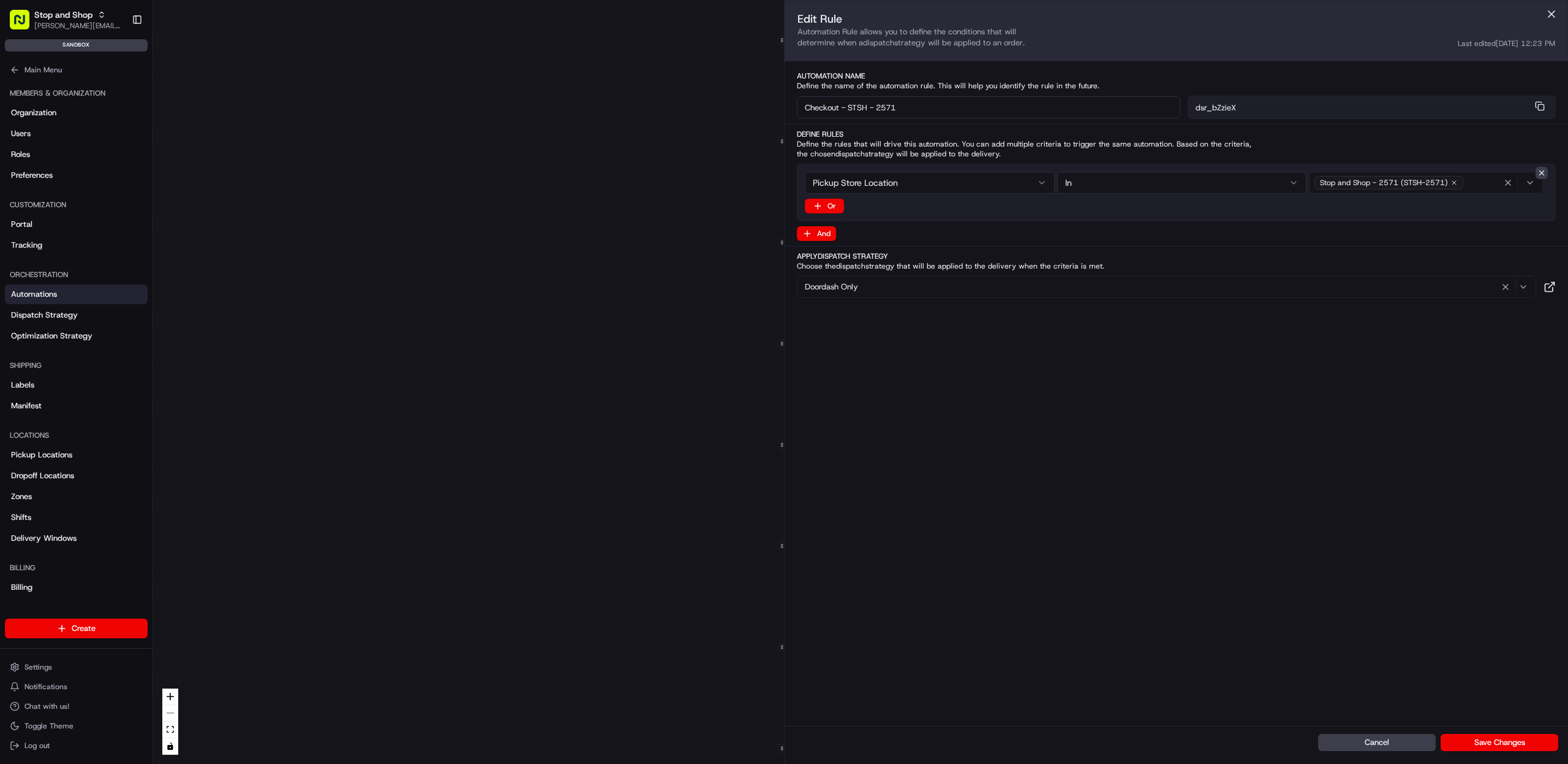
click at [576, 220] on div "0 0 0 0 0 0 0 0 0 0 0 Order / Delivery Received Eligibility - STSH-2571 Dropoff…" at bounding box center [860, 382] width 1415 height 764
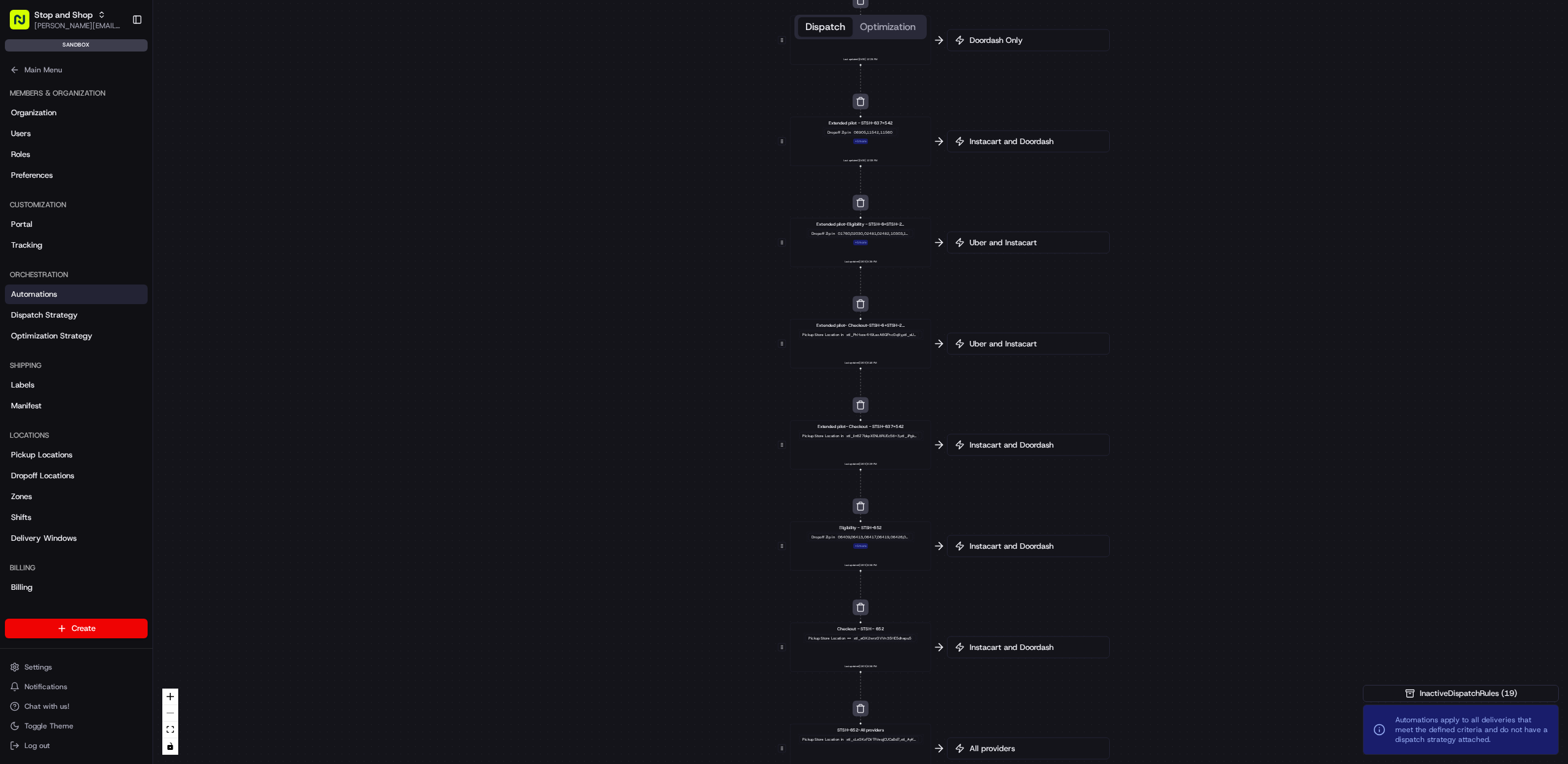
drag, startPoint x: 1474, startPoint y: 702, endPoint x: 1474, endPoint y: 760, distance: 58.0
click at [1474, 760] on div "0 0 0 0 0 0 0 0 0 0 0 Order / Delivery Received Eligibility - STSH-2571 Dropoff…" at bounding box center [860, 382] width 1415 height 764
drag, startPoint x: 1417, startPoint y: 694, endPoint x: 1351, endPoint y: 585, distance: 127.4
click at [1351, 592] on div "0 0 0 0 0 0 0 0 0 0 0 Order / Delivery Received Eligibility - STSH-2571 Dropoff…" at bounding box center [860, 382] width 1415 height 764
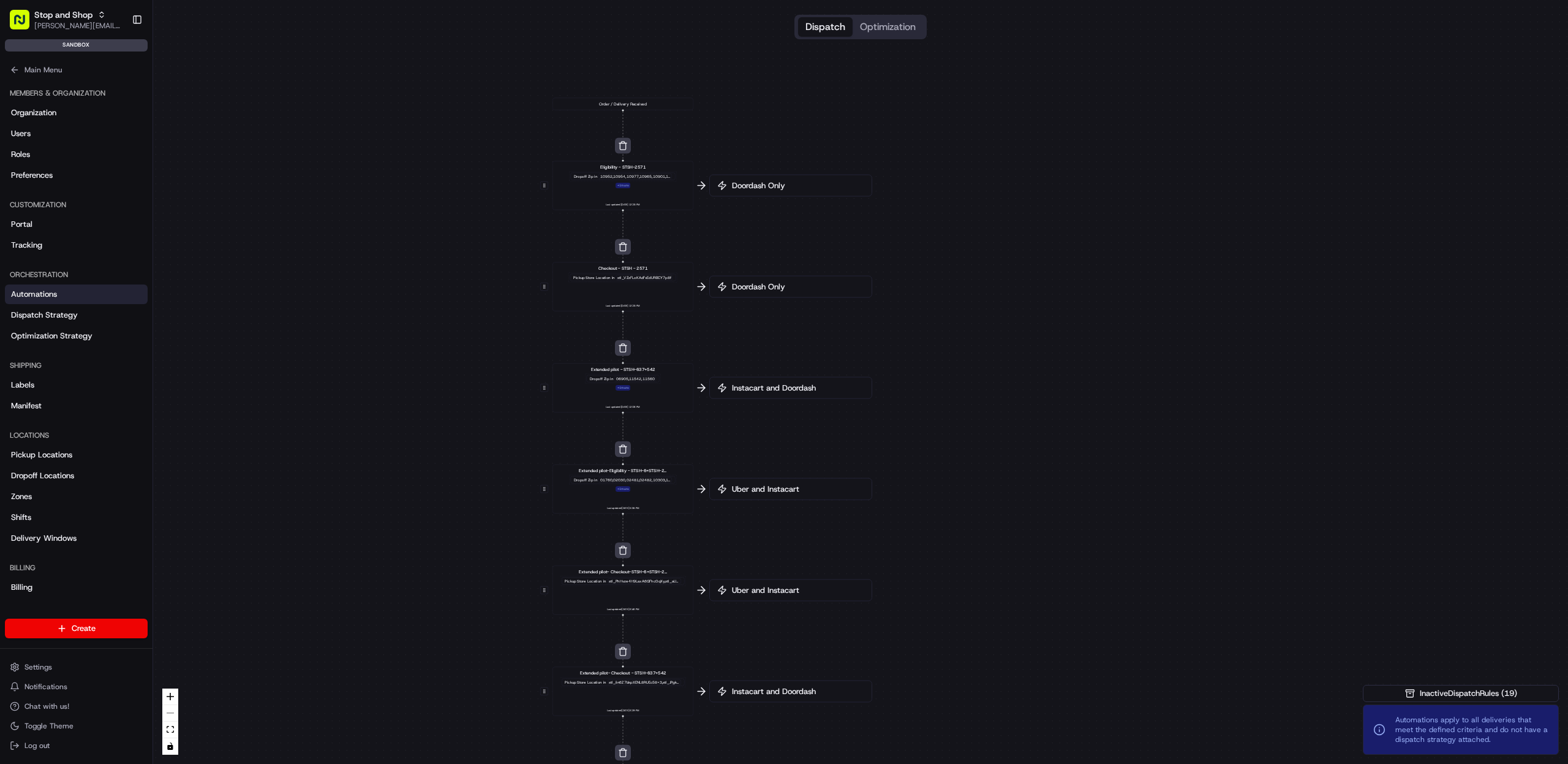
drag, startPoint x: 1348, startPoint y: 571, endPoint x: 1113, endPoint y: 814, distance: 338.0
click at [1113, 763] on html "Stop and Shop [PERSON_NAME][EMAIL_ADDRESS][DOMAIN_NAME] Toggle Sidebar sandbox …" at bounding box center [784, 382] width 1568 height 764
click at [627, 113] on div "0 0 0 0 0 0 0 0 0 0 0 Order / Delivery Received Eligibility - STSH-2571 Dropoff…" at bounding box center [860, 382] width 1415 height 764
click at [628, 110] on div "0 0 0 0 0 0 0 0 0 0 0 Order / Delivery Received Eligibility - STSH-2571 Dropoff…" at bounding box center [860, 382] width 1415 height 764
click at [628, 108] on div "Order / Delivery Received" at bounding box center [623, 105] width 141 height 12
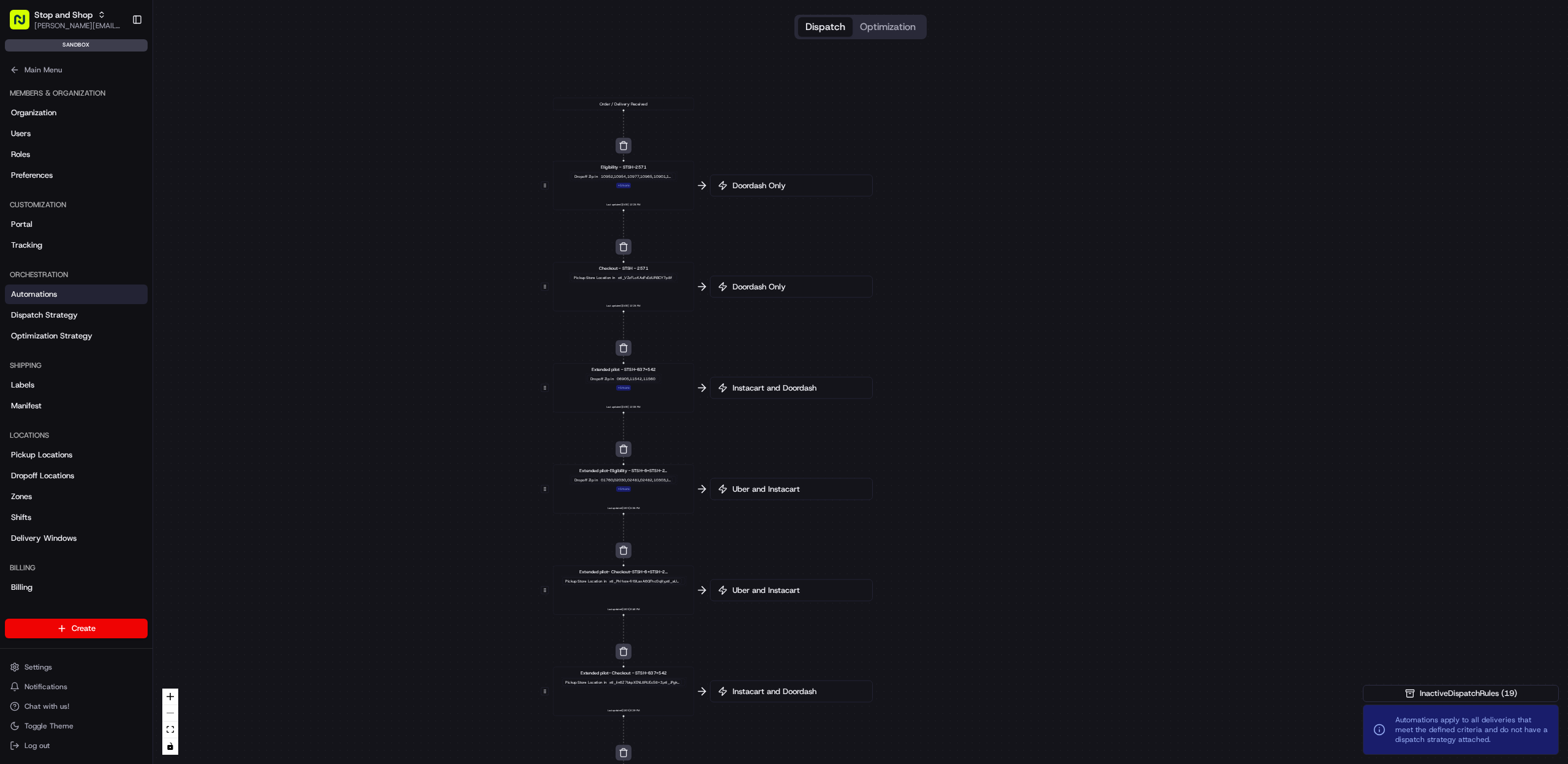
click at [628, 106] on div "Order / Delivery Received" at bounding box center [623, 105] width 141 height 12
drag, startPoint x: 628, startPoint y: 106, endPoint x: 626, endPoint y: 130, distance: 24.1
click at [628, 106] on div "Order / Delivery Received" at bounding box center [623, 105] width 141 height 12
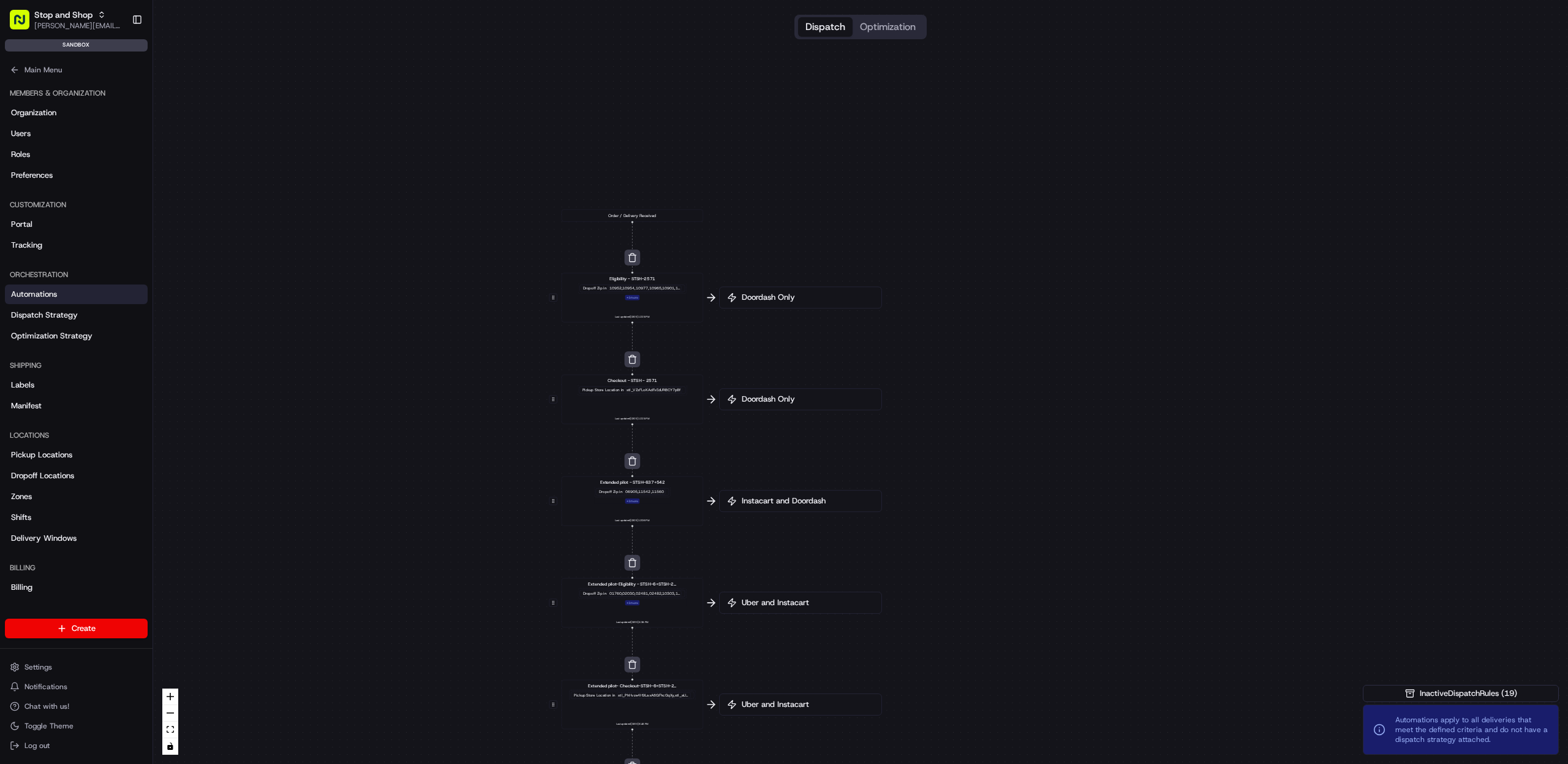
drag, startPoint x: 919, startPoint y: 127, endPoint x: 935, endPoint y: 401, distance: 274.5
click at [943, 401] on div "0 0 0 0 0 0 0 0 0 0 0 Order / Delivery Received Eligibility - STSH-2571 Dropoff…" at bounding box center [860, 382] width 1415 height 764
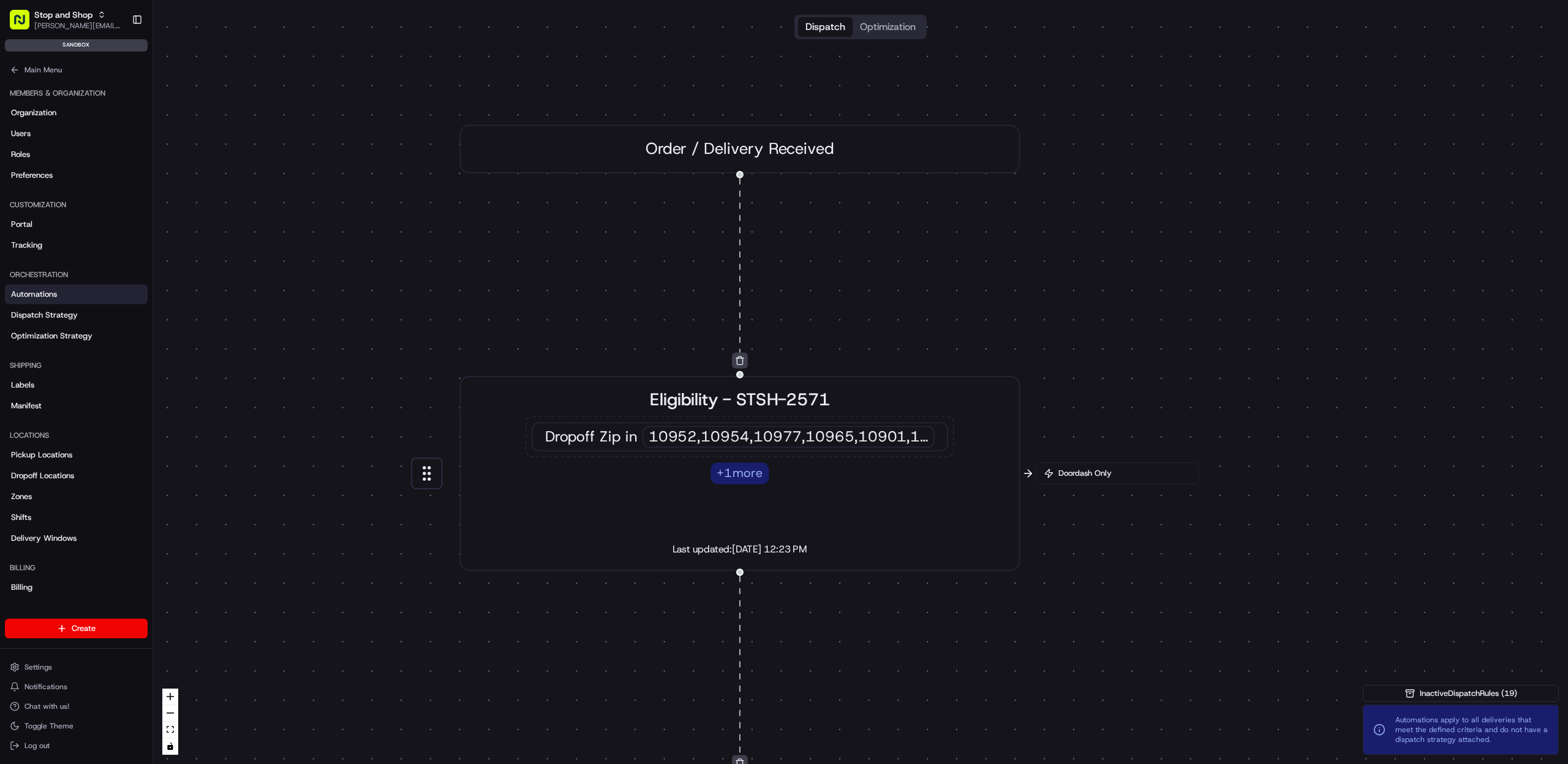
drag, startPoint x: 810, startPoint y: 184, endPoint x: 797, endPoint y: 228, distance: 45.9
click at [801, 241] on div "0 0 0 0 0 0 0 0 0 0 0 Order / Delivery Received Eligibility - STSH-2571 Dropoff…" at bounding box center [860, 382] width 1415 height 764
click at [750, 152] on div "Order / Delivery Received" at bounding box center [739, 152] width 561 height 49
drag, startPoint x: 738, startPoint y: 176, endPoint x: 736, endPoint y: 188, distance: 12.2
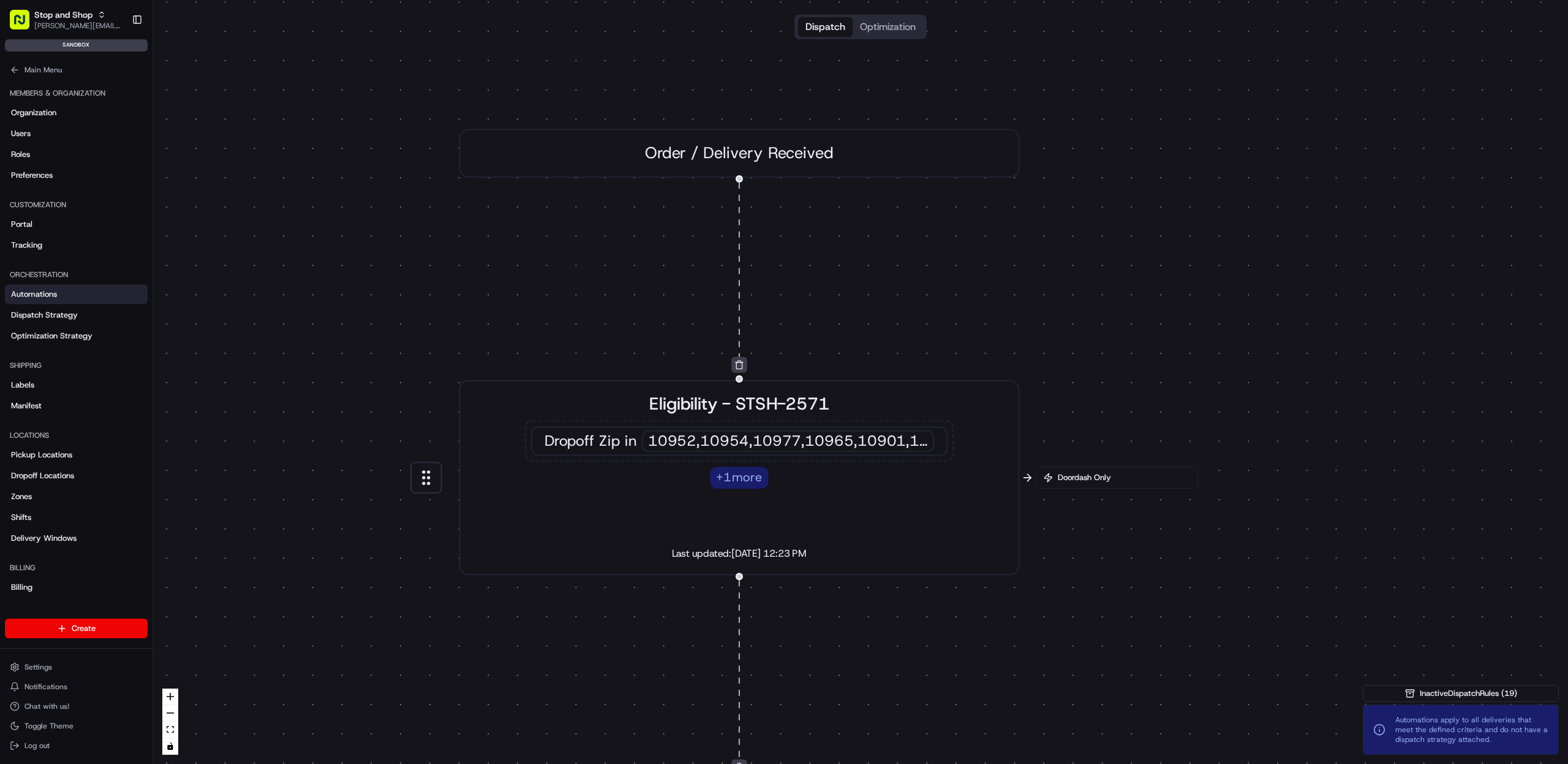
click at [736, 188] on div "0 0 0 0 0 0 0 0 0 0 0 Order / Delivery Received Eligibility - STSH-2571 Dropoff…" at bounding box center [860, 382] width 1415 height 764
click at [740, 180] on div at bounding box center [740, 179] width 7 height 7
drag, startPoint x: 740, startPoint y: 180, endPoint x: 826, endPoint y: 238, distance: 103.7
click at [826, 238] on div "0 0 0 0 0 0 0 0 0 0 0 Order / Delivery Received Eligibility - STSH-2571 Dropoff…" at bounding box center [860, 382] width 1415 height 764
click at [744, 166] on div "Order / Delivery Received" at bounding box center [739, 152] width 561 height 49
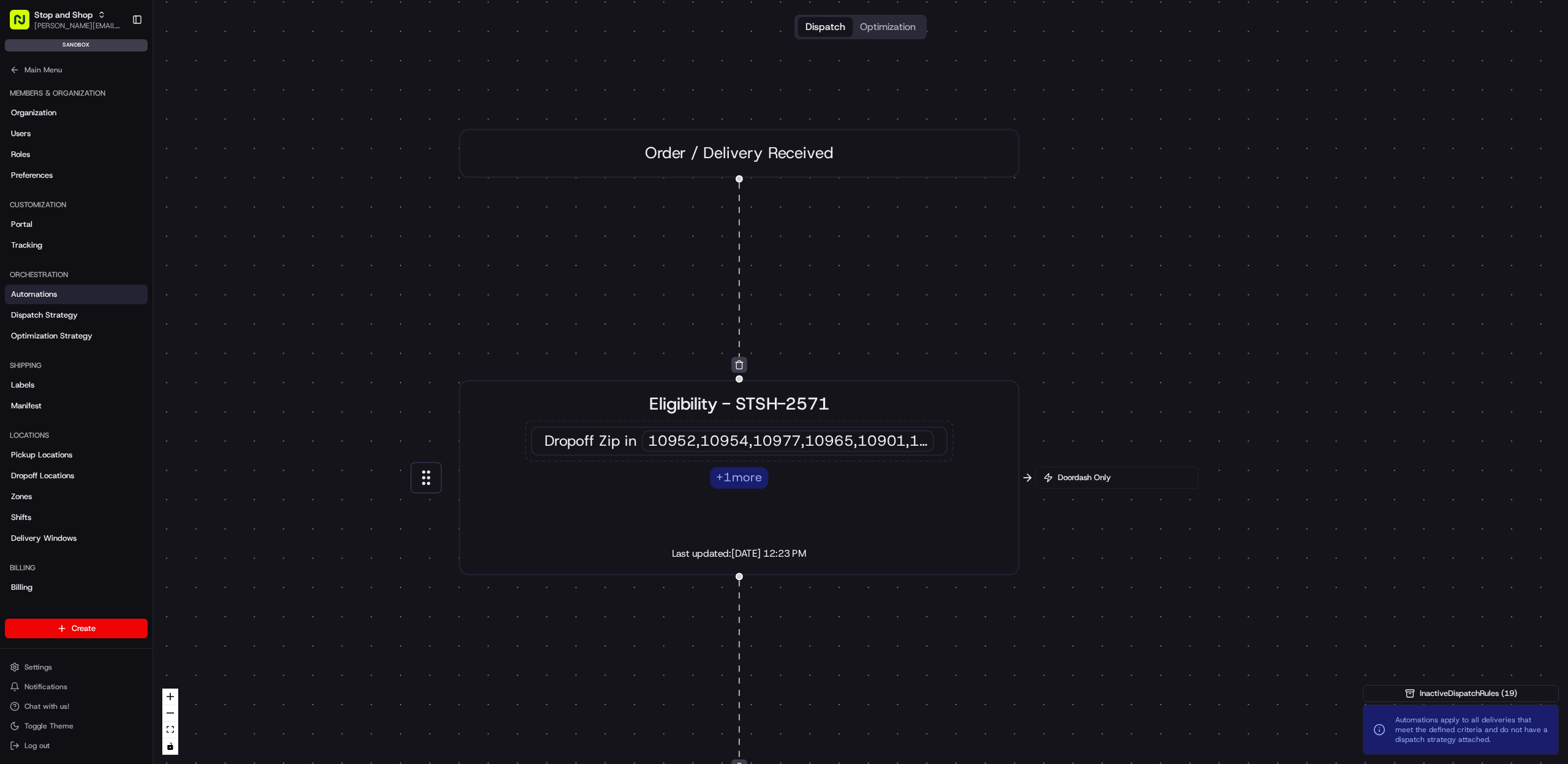
click at [734, 261] on div "0 0 0 0 0 0 0 0 0 0 0 Order / Delivery Received Eligibility - STSH-2571 Dropoff…" at bounding box center [860, 382] width 1415 height 764
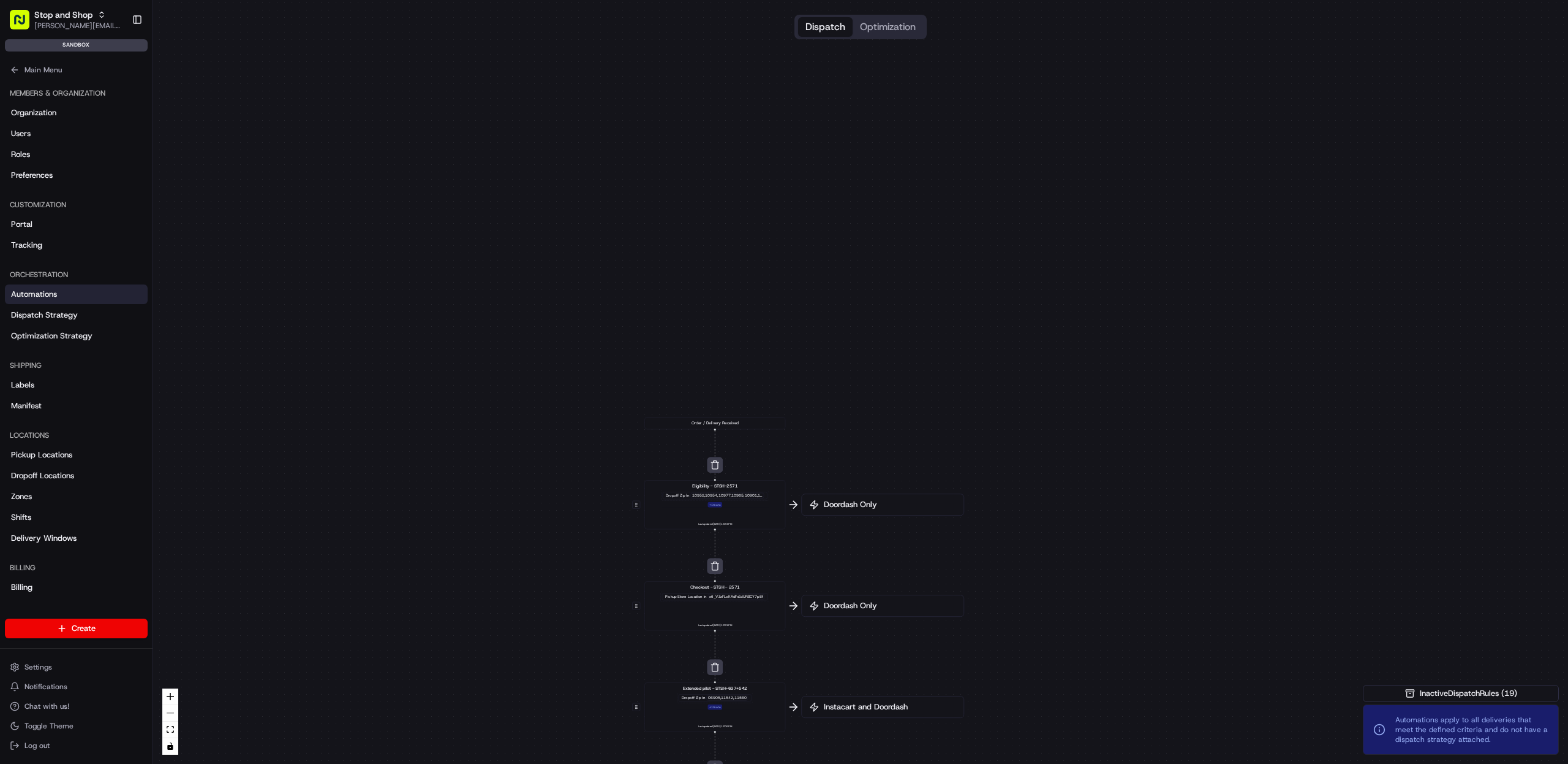
drag, startPoint x: 730, startPoint y: 518, endPoint x: 765, endPoint y: -68, distance: 587.0
click at [765, 0] on html "Stop and Shop [PERSON_NAME][EMAIL_ADDRESS][DOMAIN_NAME] Toggle Sidebar sandbox …" at bounding box center [784, 382] width 1568 height 764
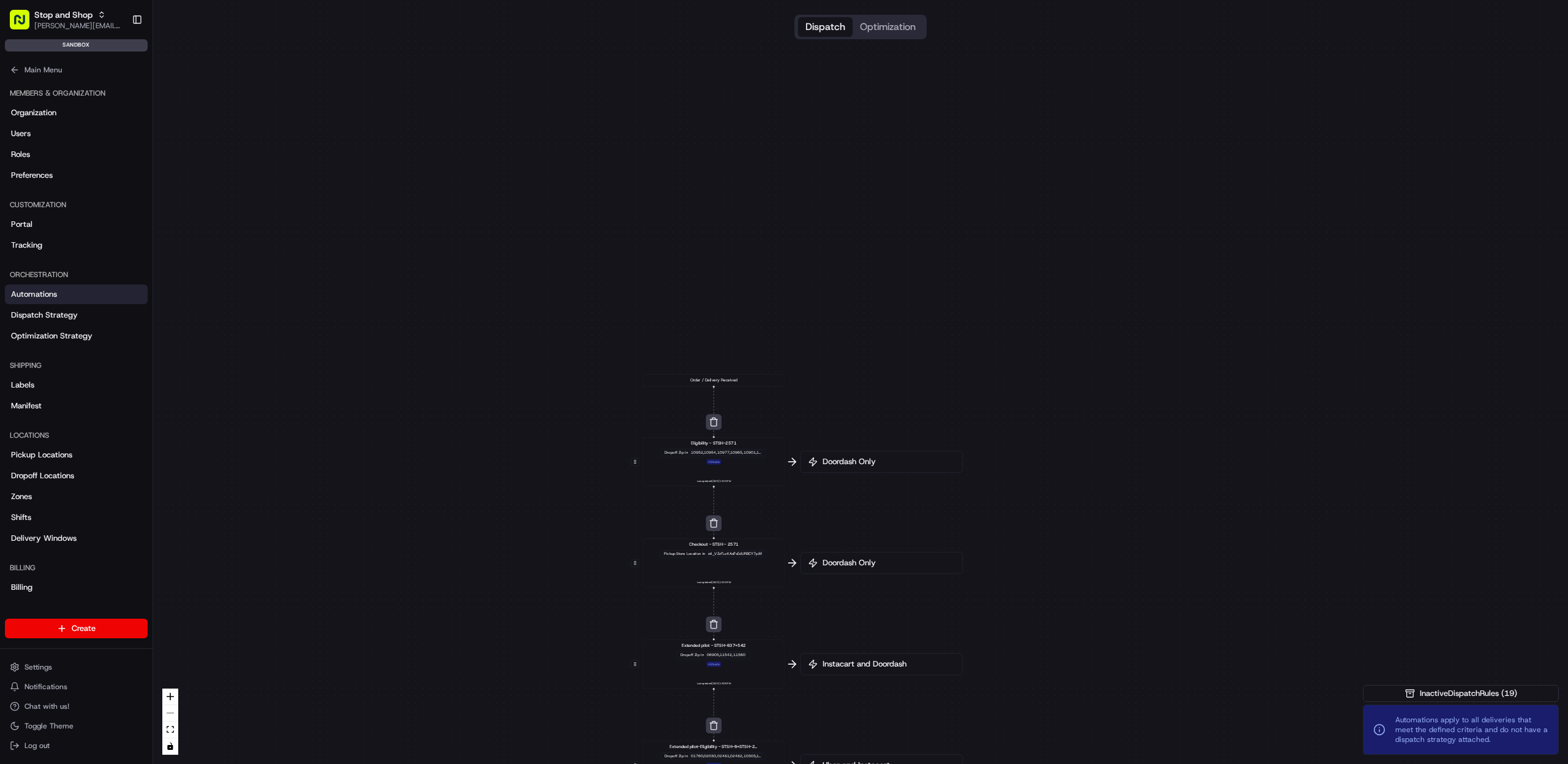
drag, startPoint x: 710, startPoint y: 343, endPoint x: 721, endPoint y: -1, distance: 344.2
click at [721, 0] on html "Stop and Shop [PERSON_NAME][EMAIL_ADDRESS][DOMAIN_NAME] Toggle Sidebar sandbox …" at bounding box center [784, 382] width 1568 height 764
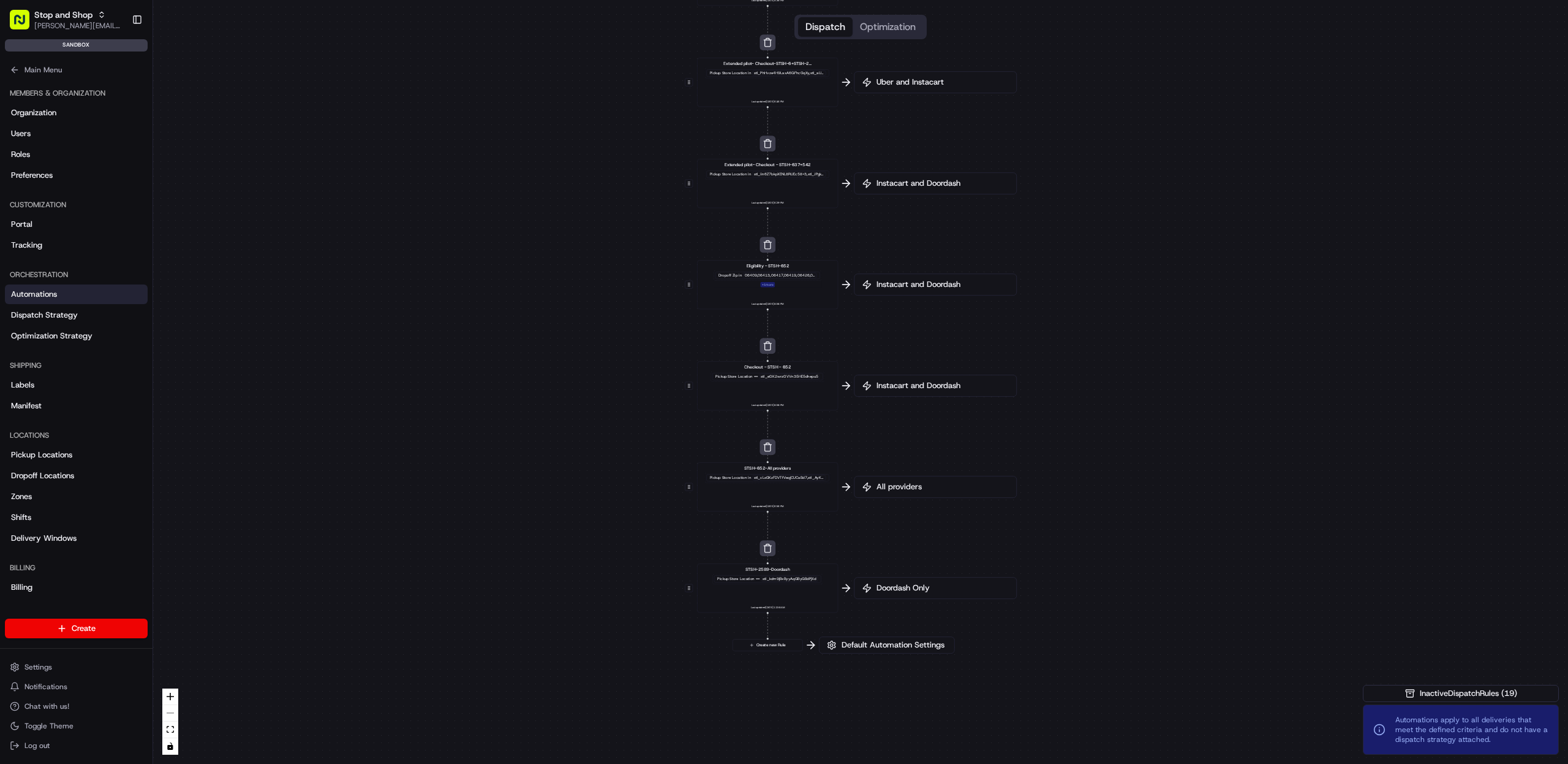
drag, startPoint x: 639, startPoint y: 635, endPoint x: 696, endPoint y: 170, distance: 468.5
click at [694, 157] on div "0 0 0 0 0 0 0 0 0 0 0 Order / Delivery Received Eligibility - STSH-2571 Dropoff…" at bounding box center [860, 382] width 1415 height 764
click at [779, 641] on button "Create new Rule" at bounding box center [767, 644] width 70 height 12
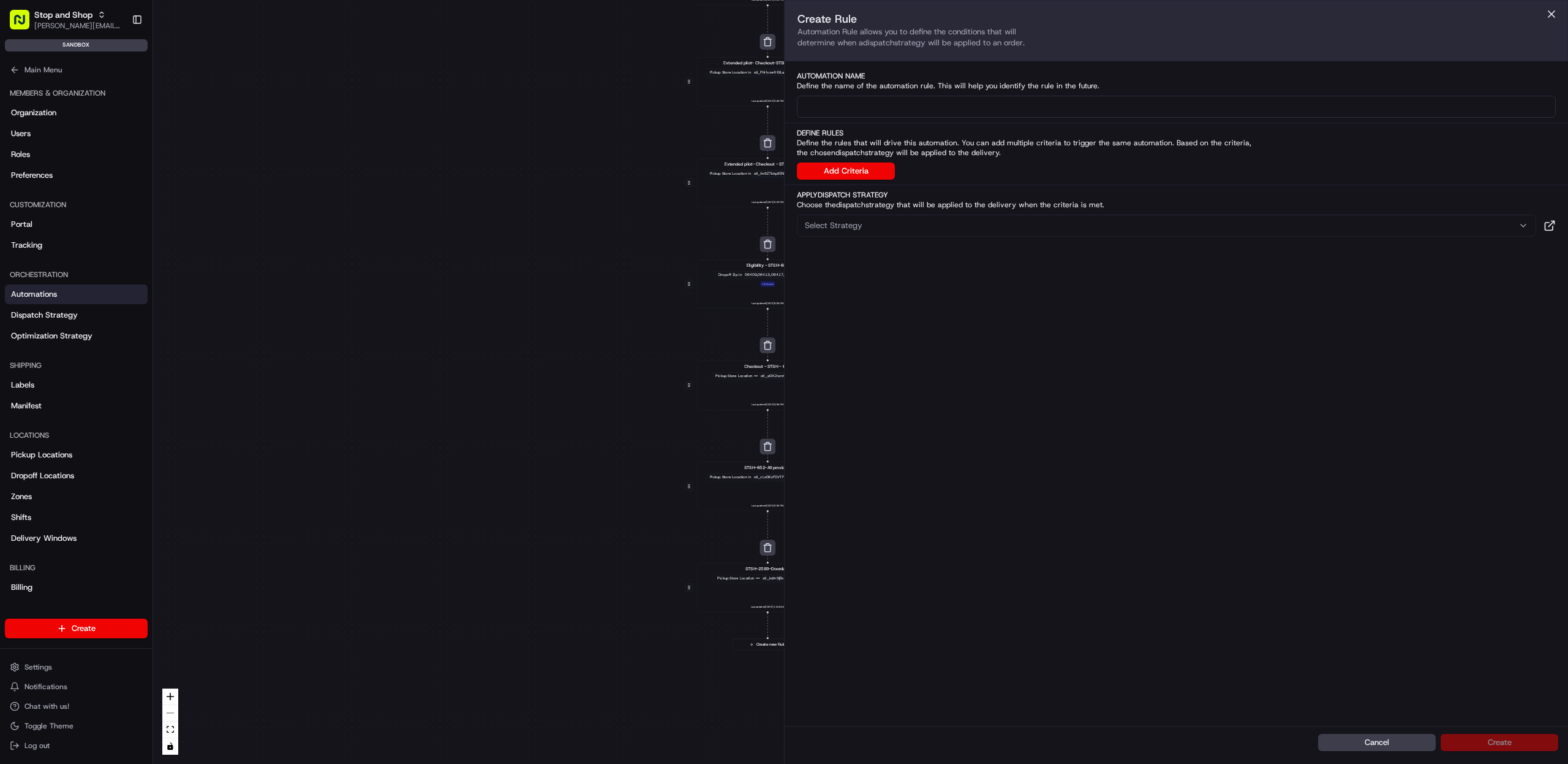
drag, startPoint x: 911, startPoint y: 113, endPoint x: 910, endPoint y: 84, distance: 29.0
click at [911, 91] on div "Automation Name Define the name of the automation rule. This will help you iden…" at bounding box center [1176, 94] width 783 height 47
type input "Superseed all rules"
click at [873, 164] on button "Add Criteria" at bounding box center [846, 170] width 98 height 17
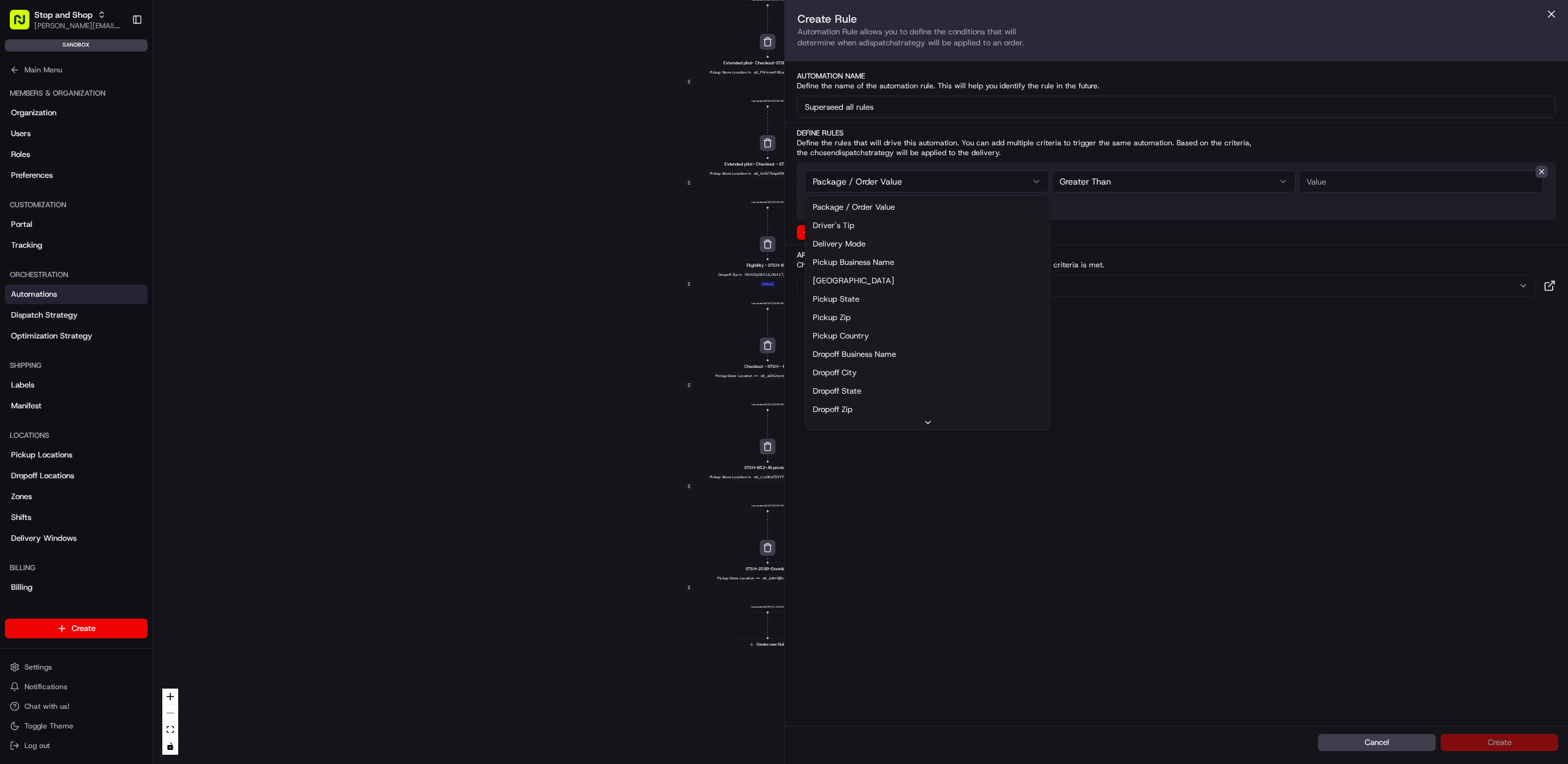
click at [932, 183] on html "Stop and Shop [PERSON_NAME][EMAIL_ADDRESS][DOMAIN_NAME] Toggle Sidebar sandbox …" at bounding box center [784, 382] width 1568 height 764
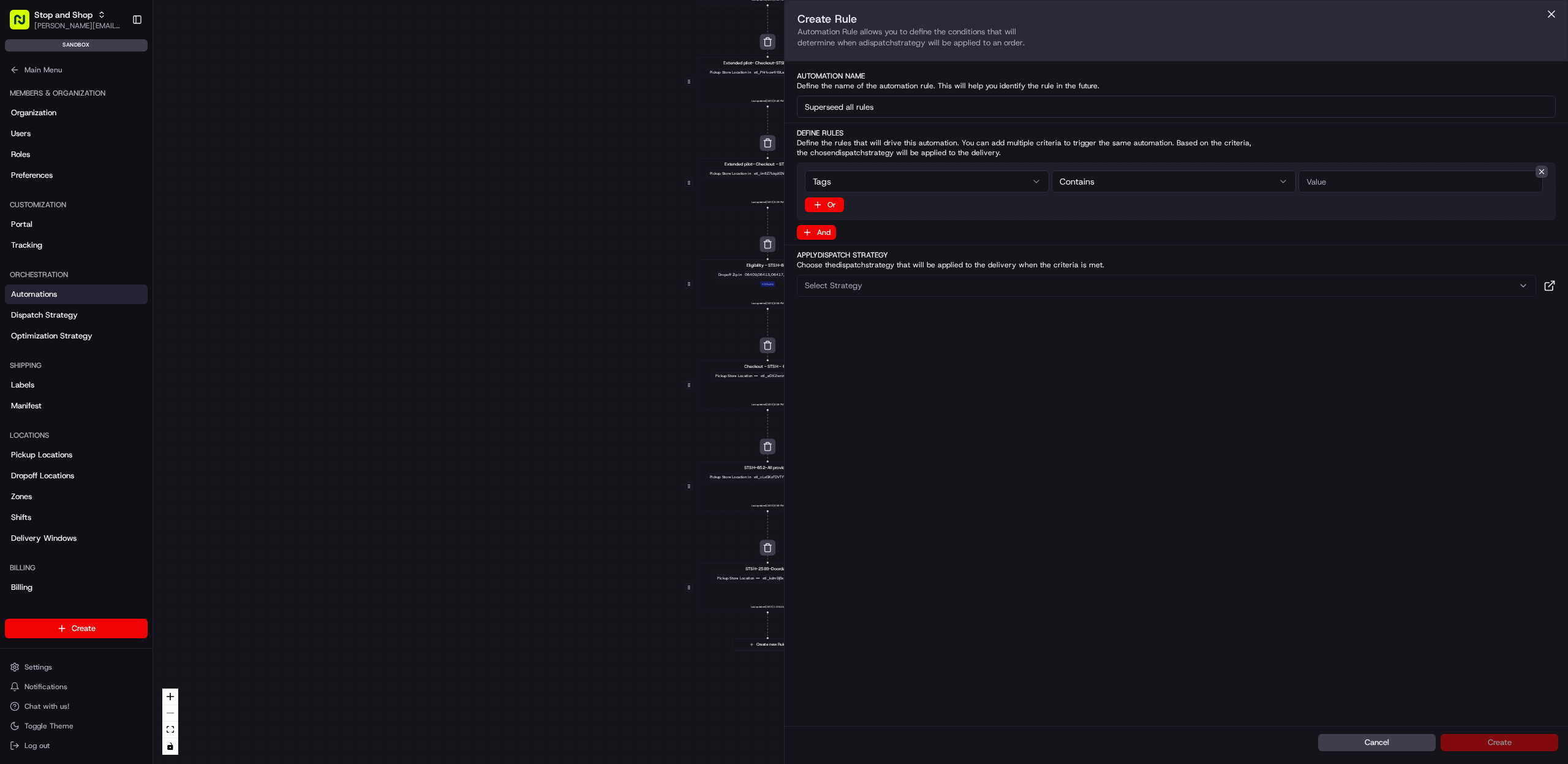
click at [1335, 184] on input "string" at bounding box center [1421, 181] width 245 height 22
paste input "adusa_eligibility"
type input "adusa_eligibility"
click at [1320, 385] on div "Create Rule Automation Rule allows you to define the conditions that will deter…" at bounding box center [1176, 363] width 783 height 726
click at [955, 289] on div "Select Strategy" at bounding box center [1167, 285] width 734 height 11
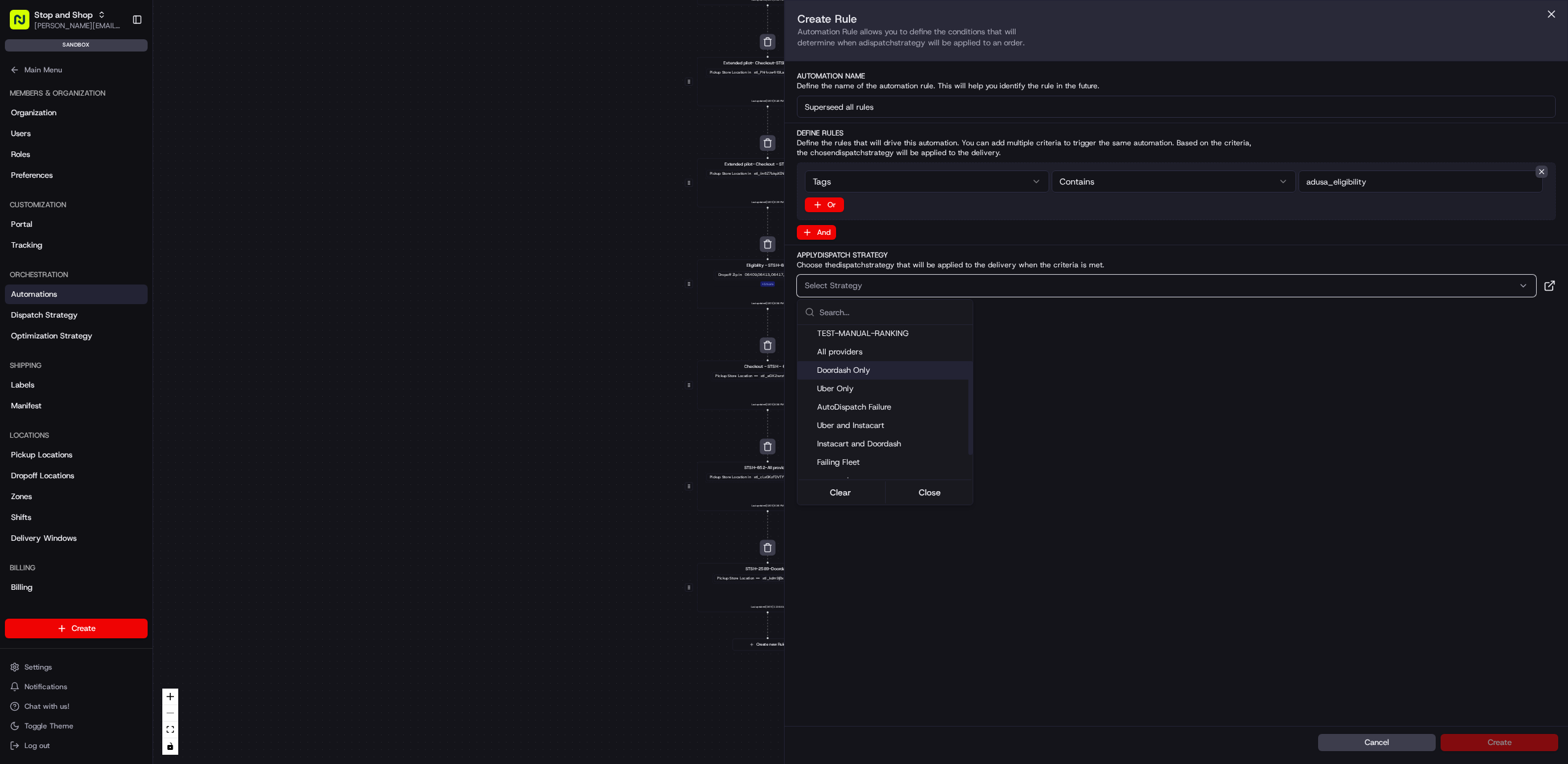
scroll to position [105, 0]
click at [871, 462] on div "super rule" at bounding box center [885, 469] width 175 height 19
click at [1490, 742] on span "Automations apply to all deliveries that meet the defined criteria and do not h…" at bounding box center [1471, 729] width 153 height 29
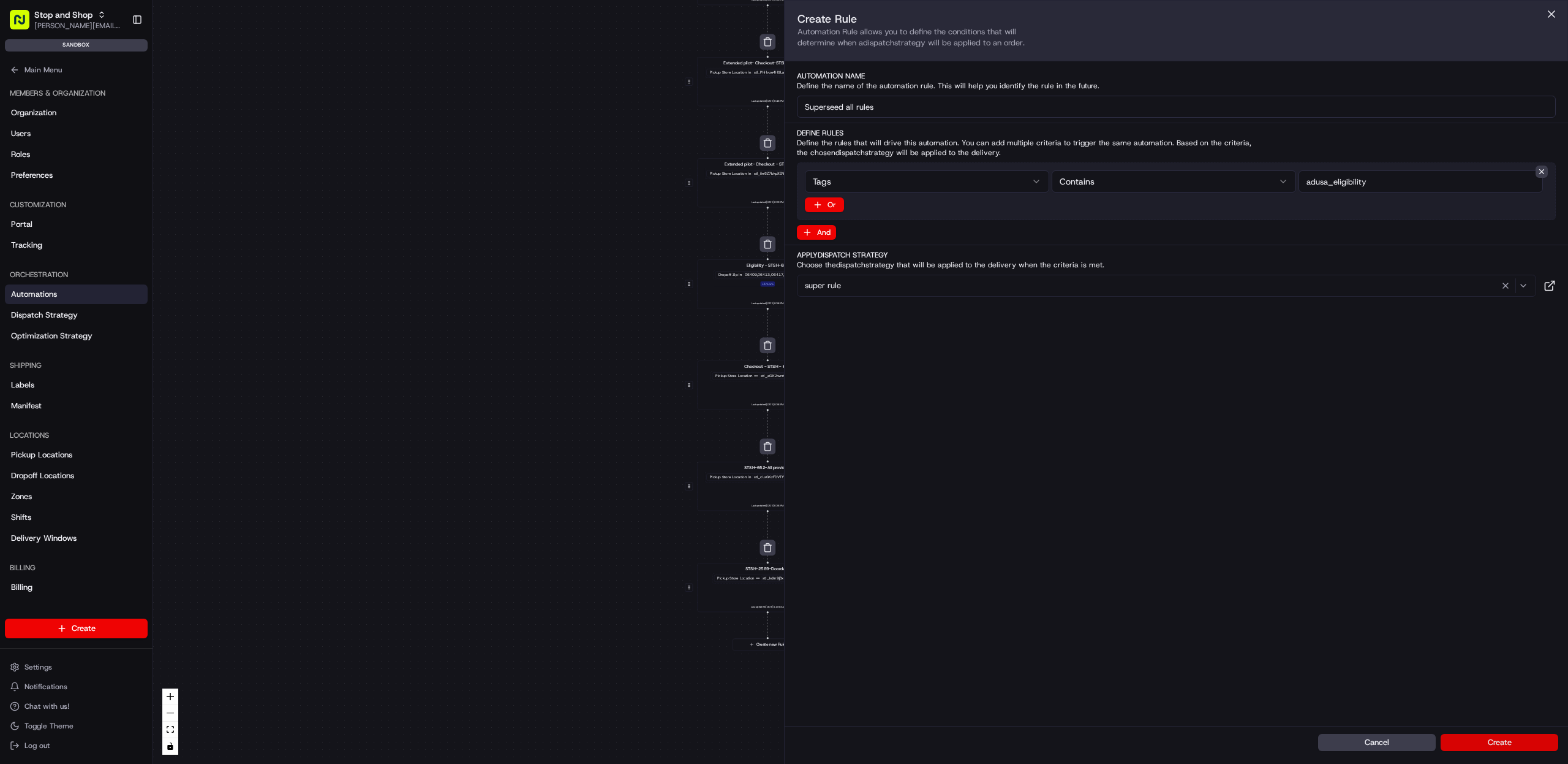
click at [1509, 738] on button "Create" at bounding box center [1499, 742] width 118 height 17
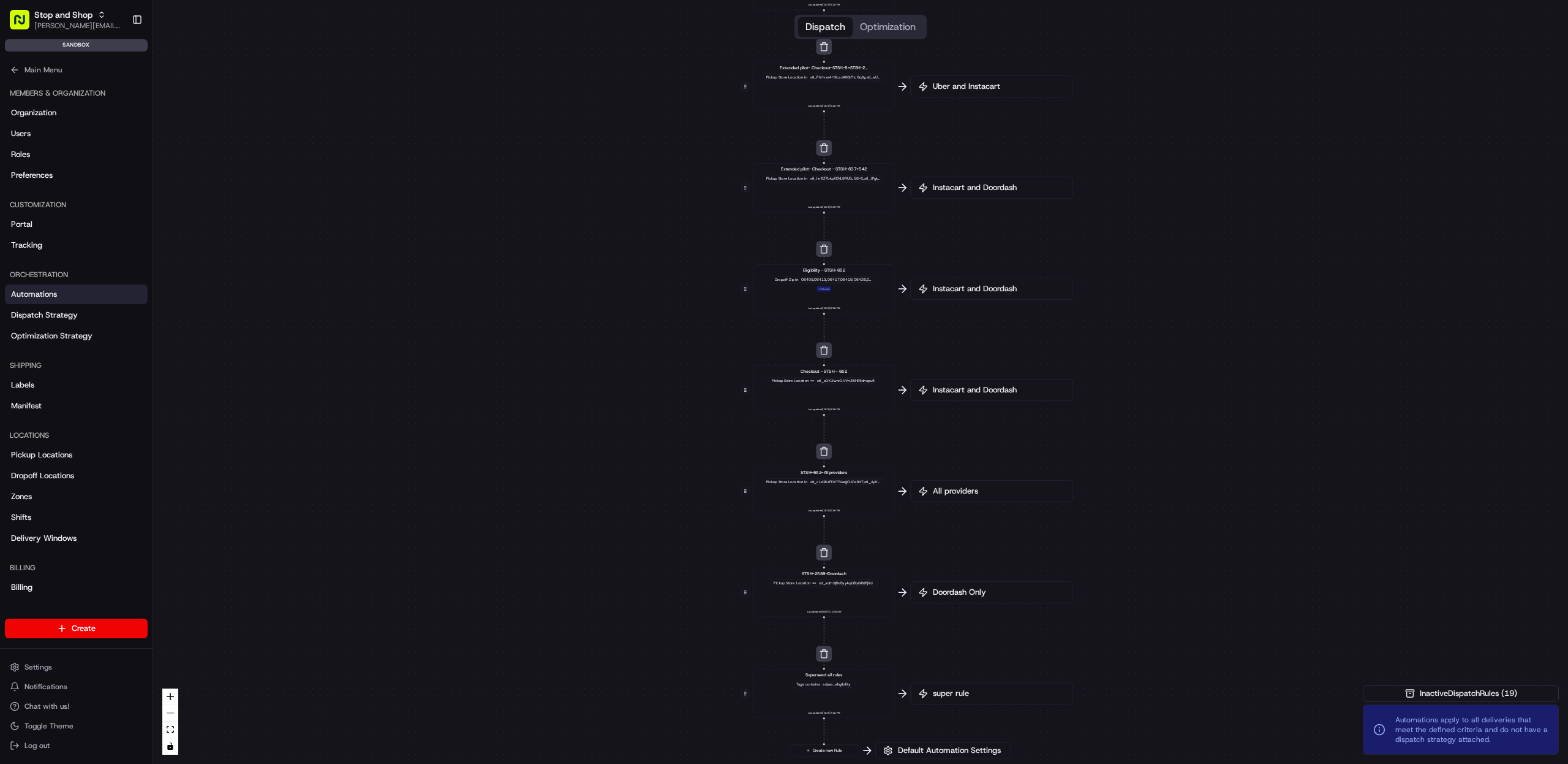
drag, startPoint x: 775, startPoint y: 659, endPoint x: 825, endPoint y: 663, distance: 50.2
click at [829, 664] on div "0 0 0 0 0 0 0 0 0 0 0 0 Order / Delivery Received Eligibility - STSH-2571 Dropo…" at bounding box center [860, 382] width 1415 height 764
click at [816, 657] on button "button" at bounding box center [824, 653] width 16 height 16
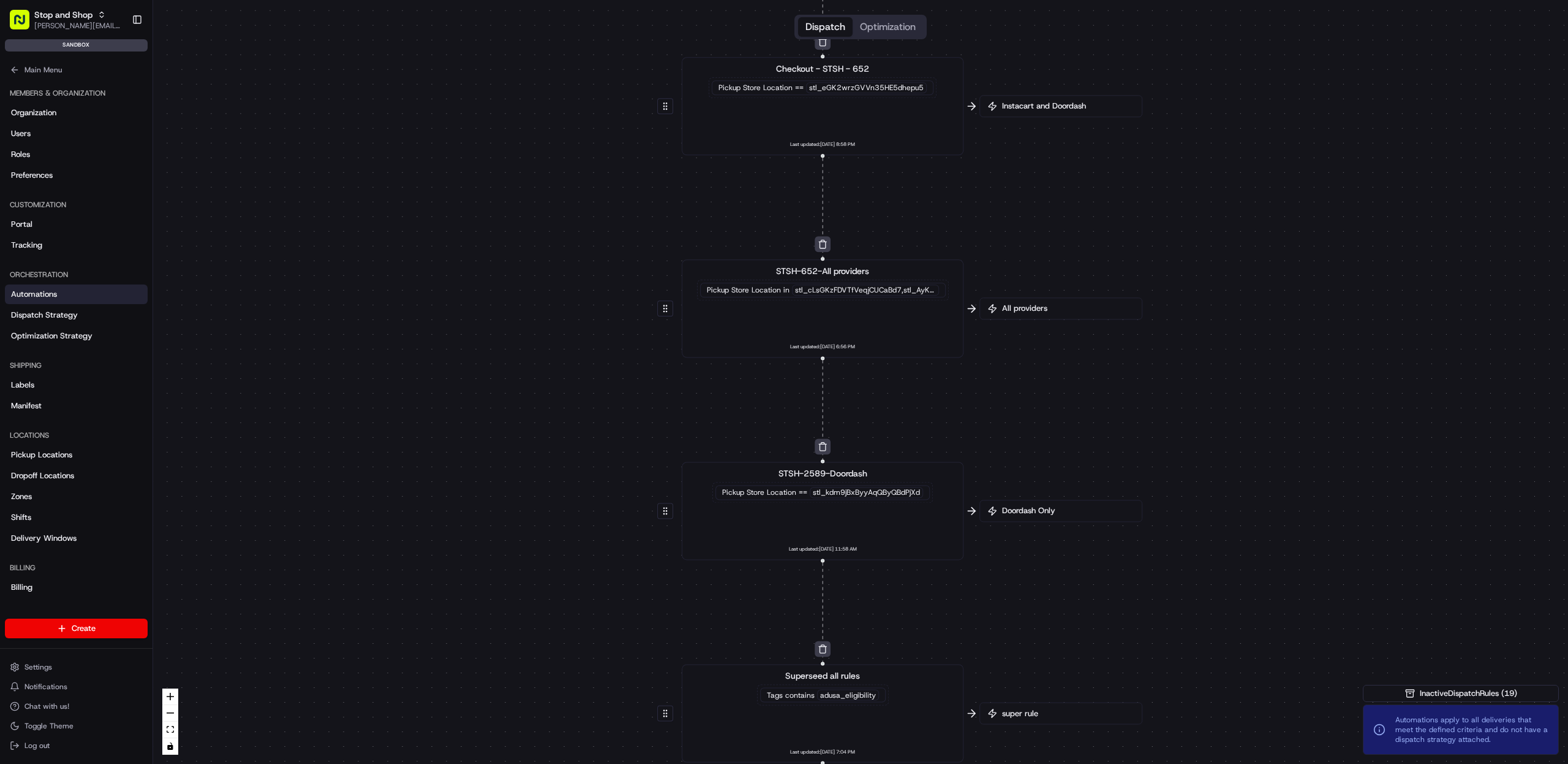
drag, startPoint x: 915, startPoint y: 636, endPoint x: 919, endPoint y: 535, distance: 101.1
click at [926, 531] on div "0 0 0 0 0 0 0 0 0 0 0 0 Order / Delivery Received Eligibility - STSH-2571 Dropo…" at bounding box center [860, 382] width 1415 height 764
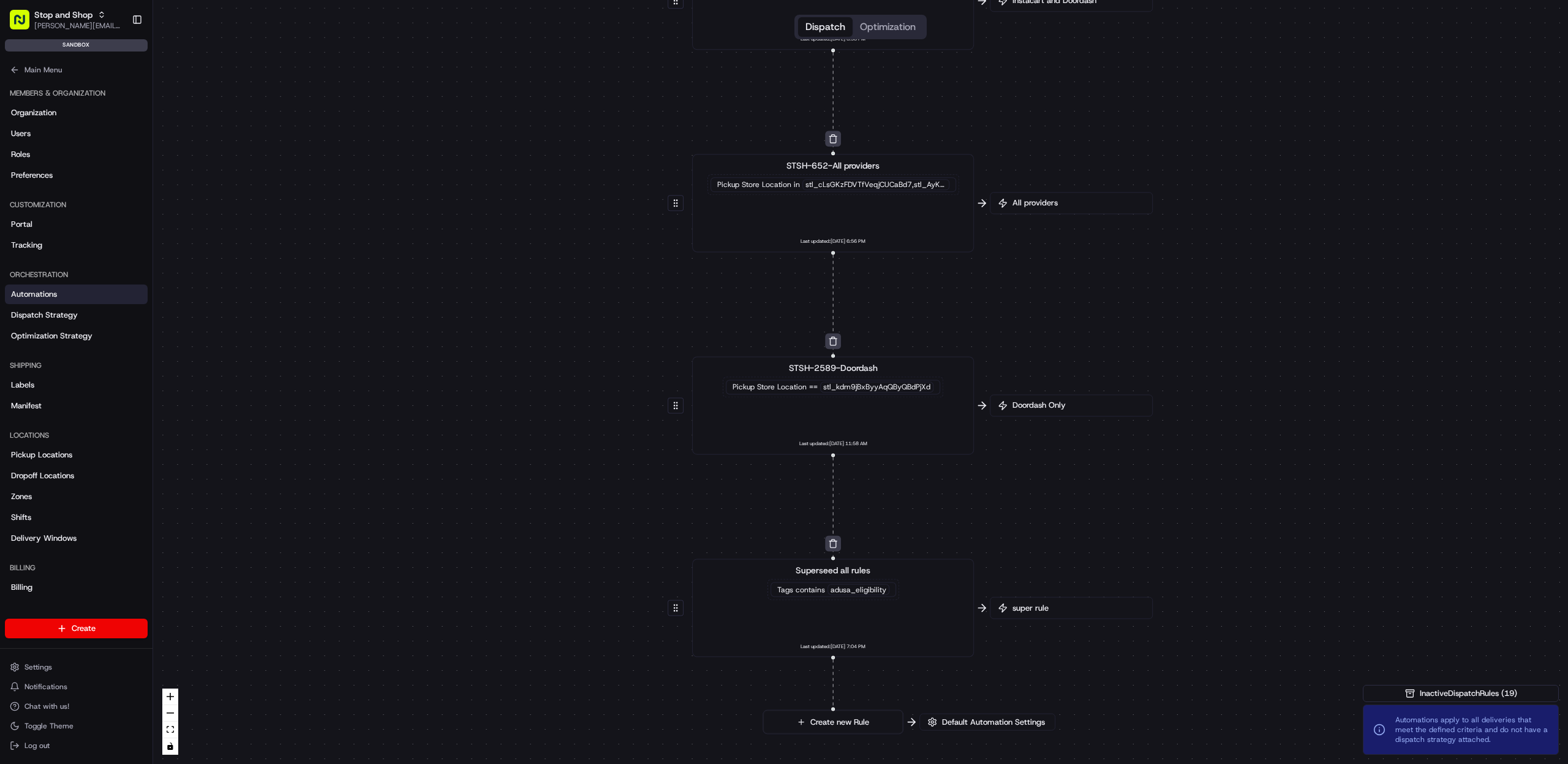
drag, startPoint x: 837, startPoint y: 567, endPoint x: 863, endPoint y: 575, distance: 27.2
click at [863, 573] on span "Superseed all rules" at bounding box center [833, 570] width 74 height 12
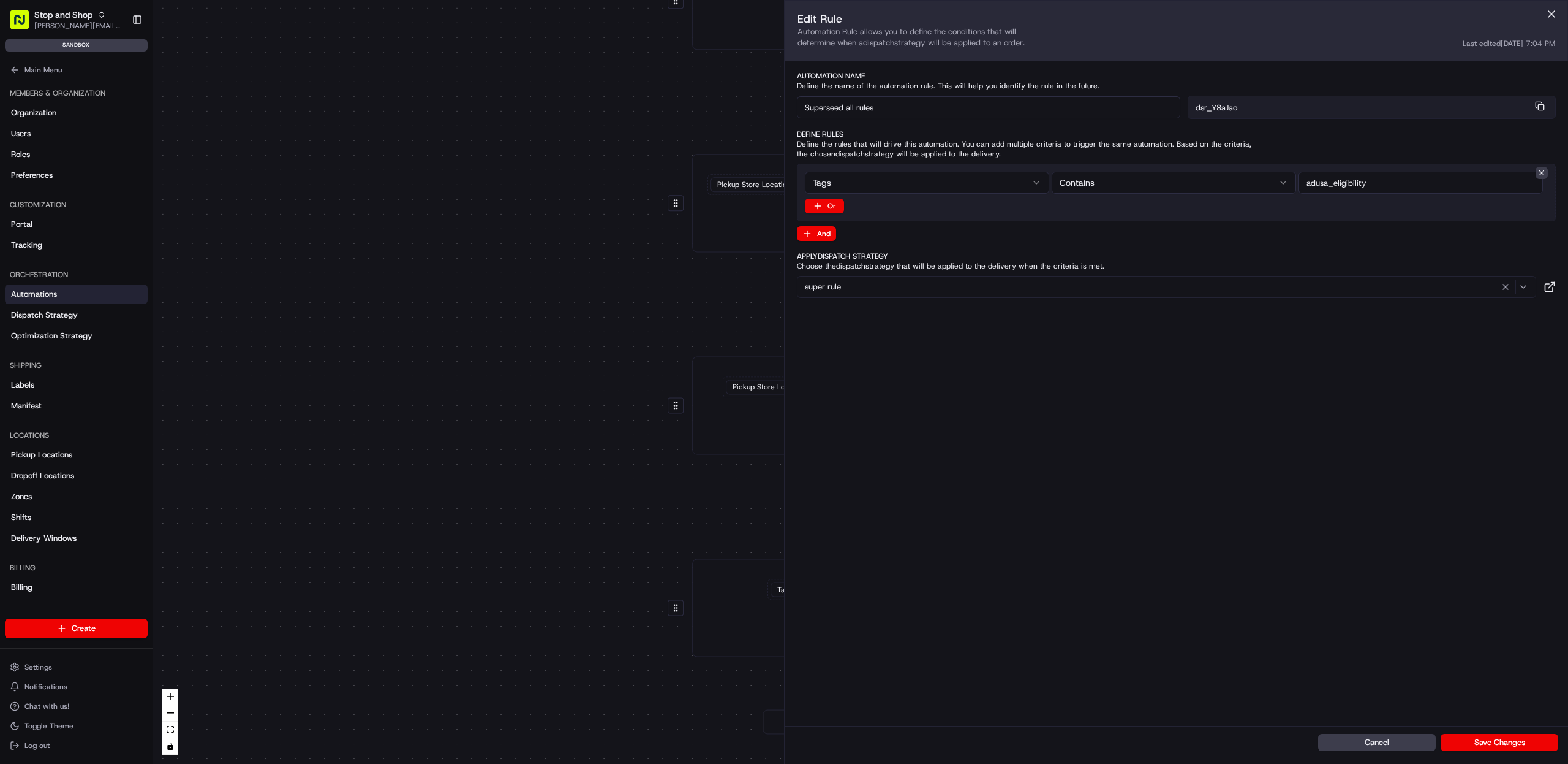
click at [579, 562] on div "0 0 0 0 0 0 0 0 0 0 0 0 Order / Delivery Received Eligibility - STSH-2571 Dropo…" at bounding box center [860, 382] width 1415 height 764
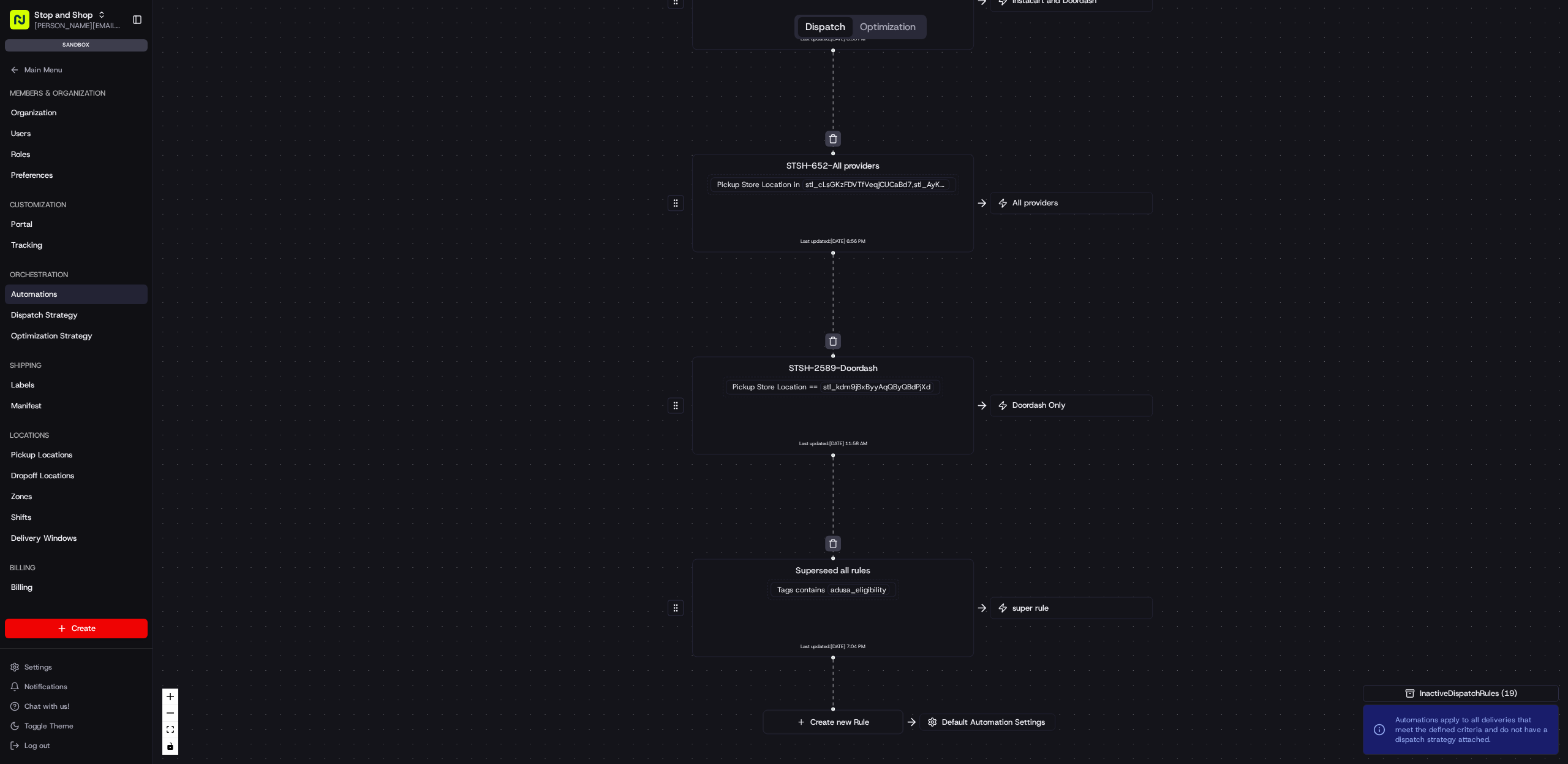
drag, startPoint x: 929, startPoint y: 618, endPoint x: 891, endPoint y: 611, distance: 38.6
click at [935, 622] on div "Superseed all rules Tags contains adusa_eligibility Last updated: [DATE] 7:04 PM" at bounding box center [833, 607] width 261 height 87
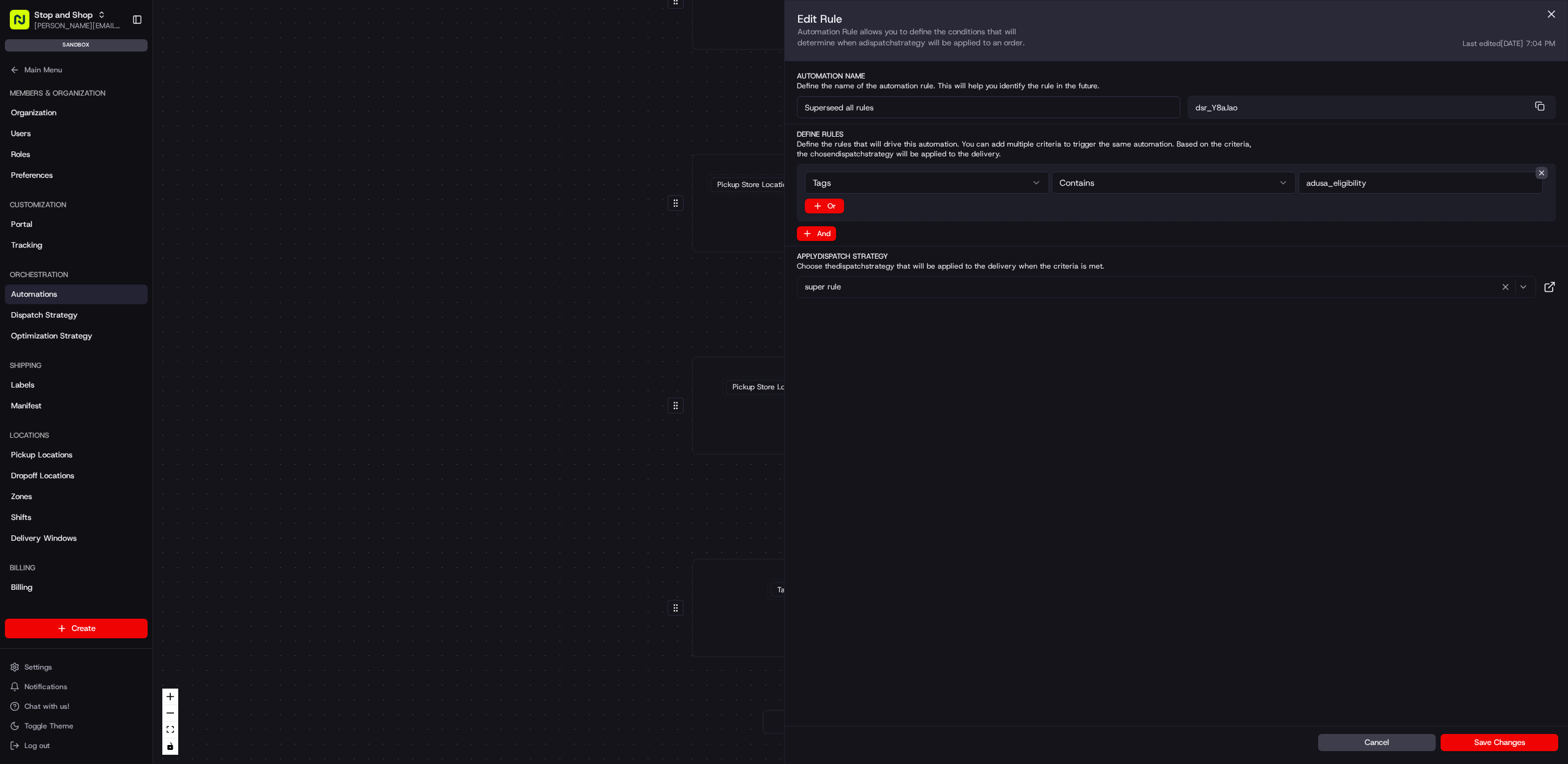
click at [539, 577] on div "0 0 0 0 0 0 0 0 0 0 0 0 Order / Delivery Received Eligibility - STSH-2571 Dropo…" at bounding box center [860, 382] width 1415 height 764
